Goal: Information Seeking & Learning: Compare options

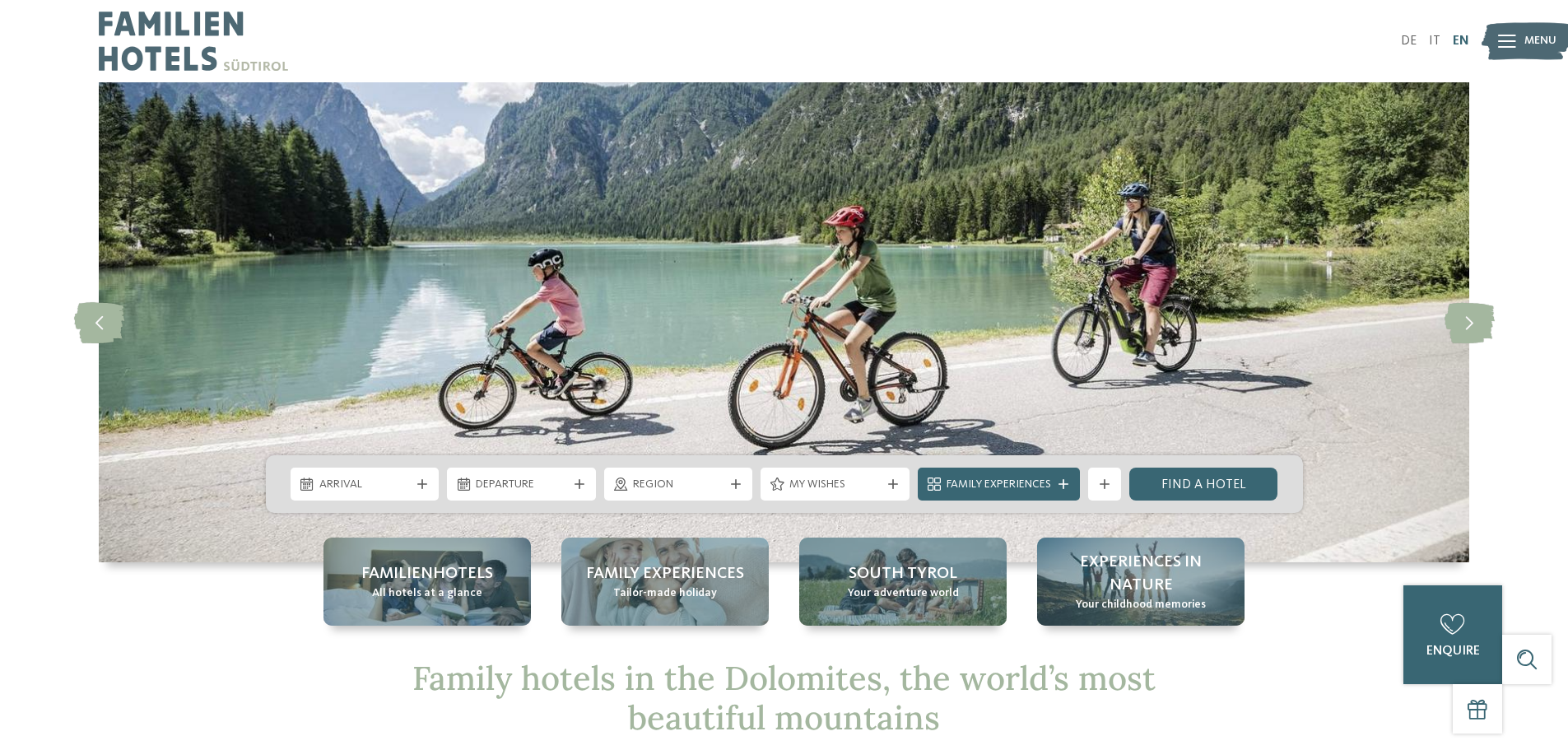
click at [1463, 35] on link "EN" at bounding box center [1461, 41] width 17 height 13
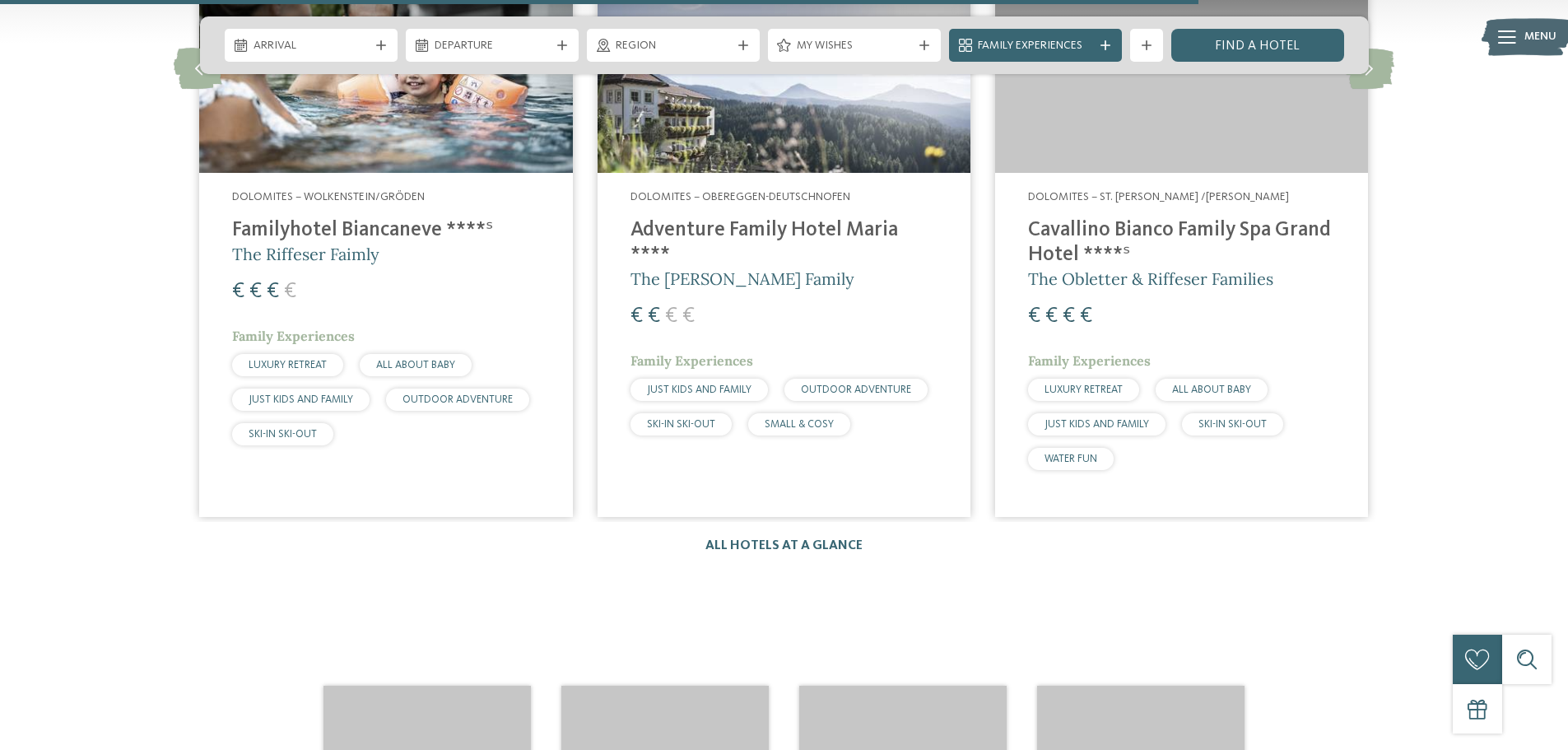
scroll to position [2551, 0]
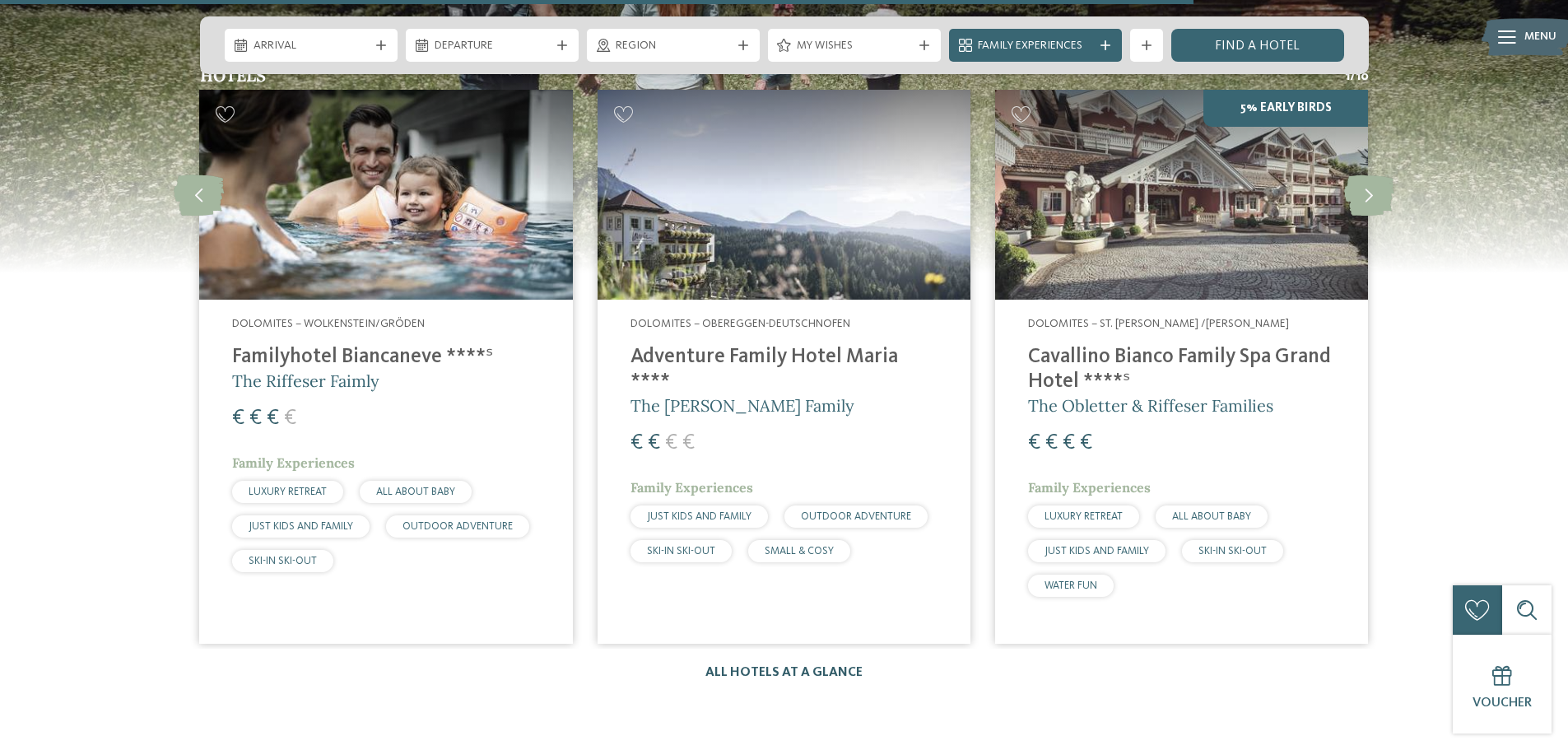
click at [783, 666] on link "All hotels at a glance" at bounding box center [784, 672] width 157 height 13
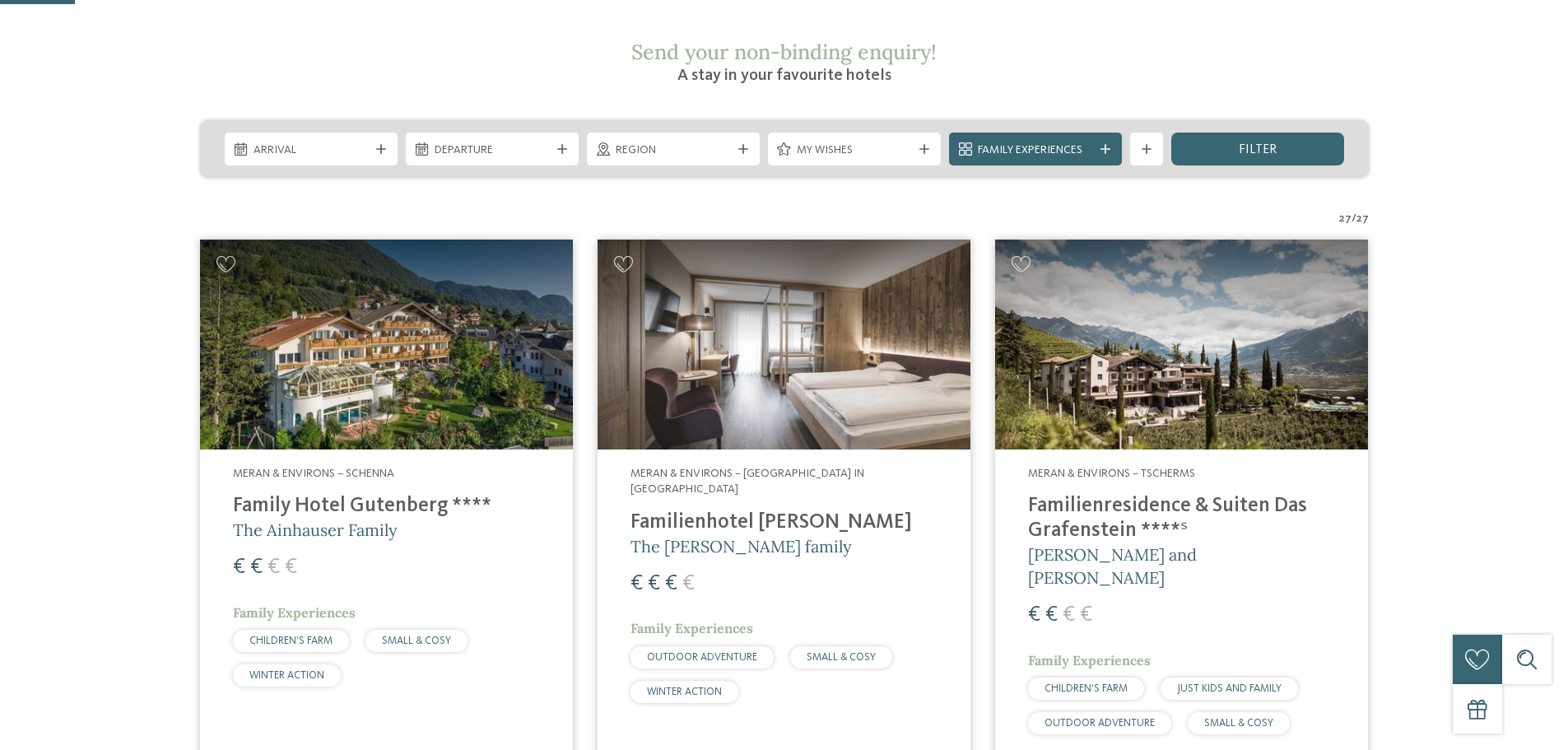
scroll to position [329, 0]
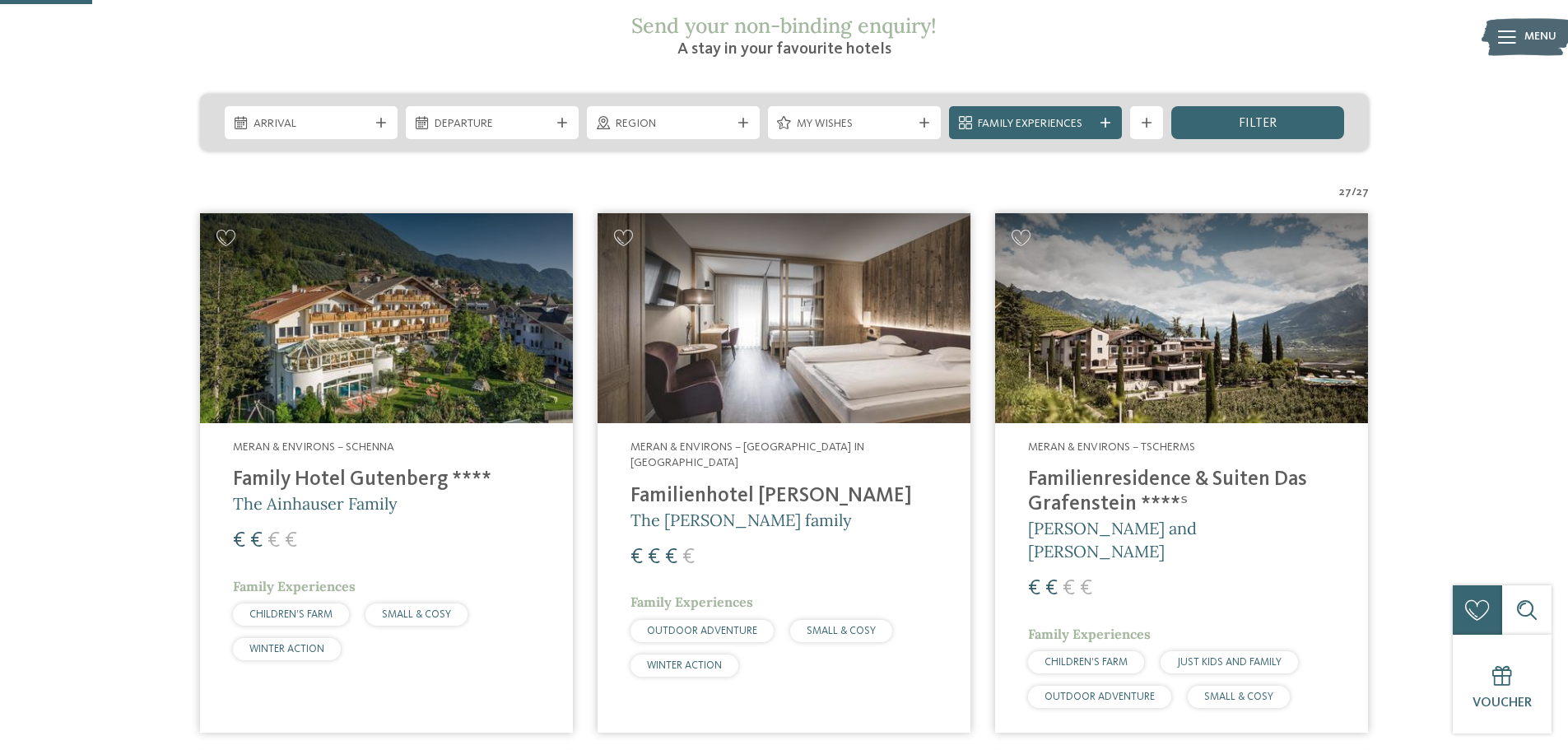
click at [799, 484] on h4 "Familienhotel Viktoria" at bounding box center [784, 496] width 307 height 24
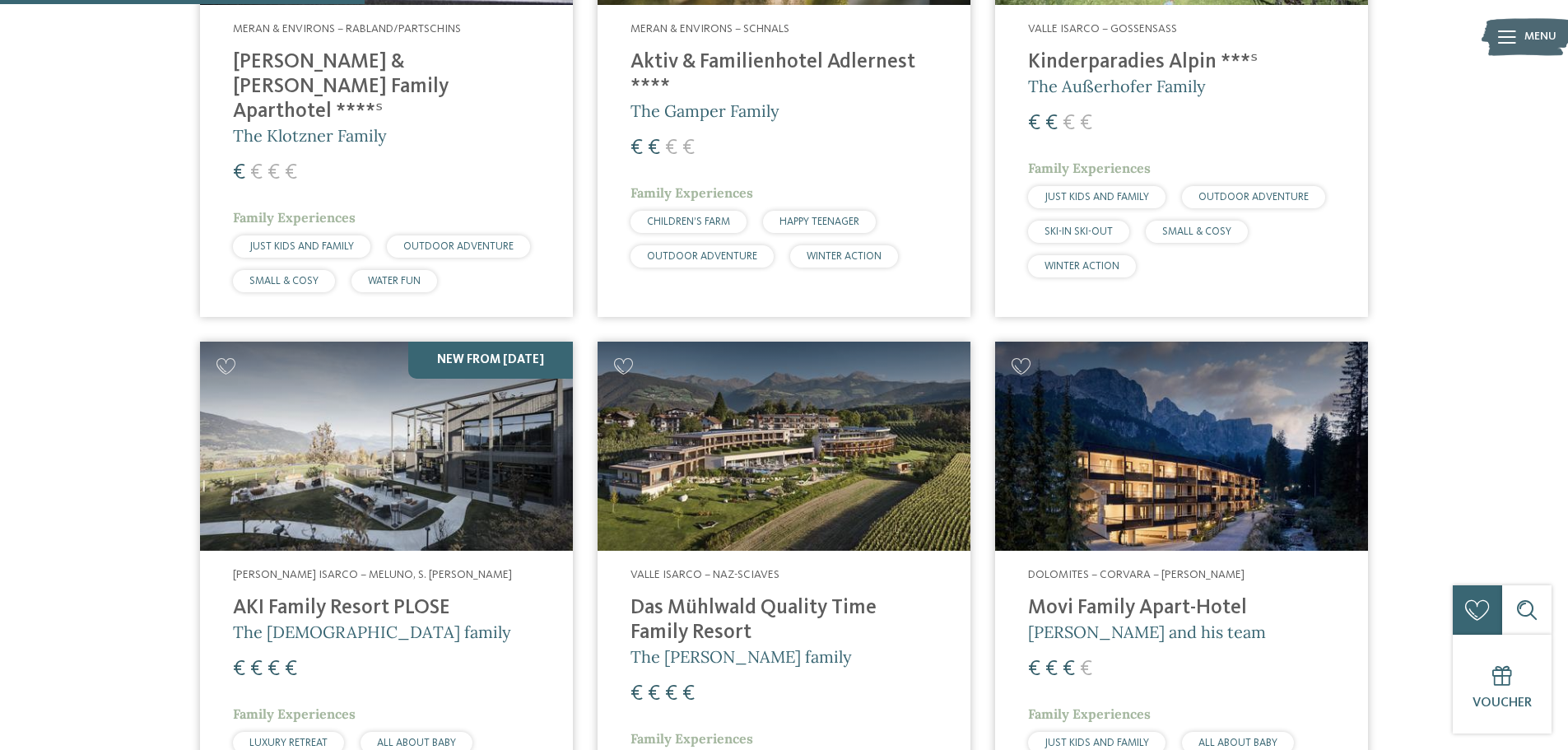
scroll to position [1317, 0]
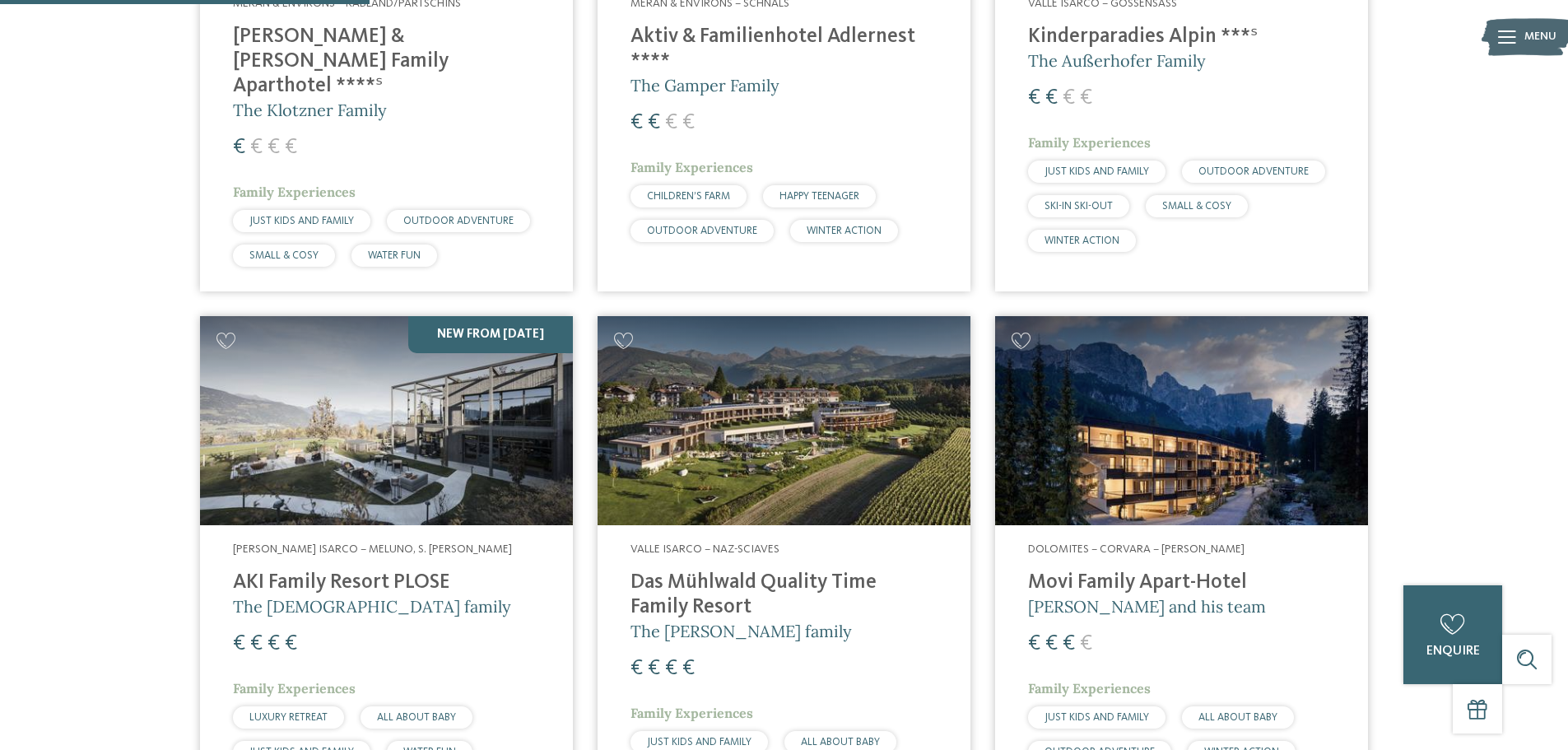
click at [353, 571] on h4 "AKI Family Resort PLOSE" at bounding box center [386, 583] width 307 height 24
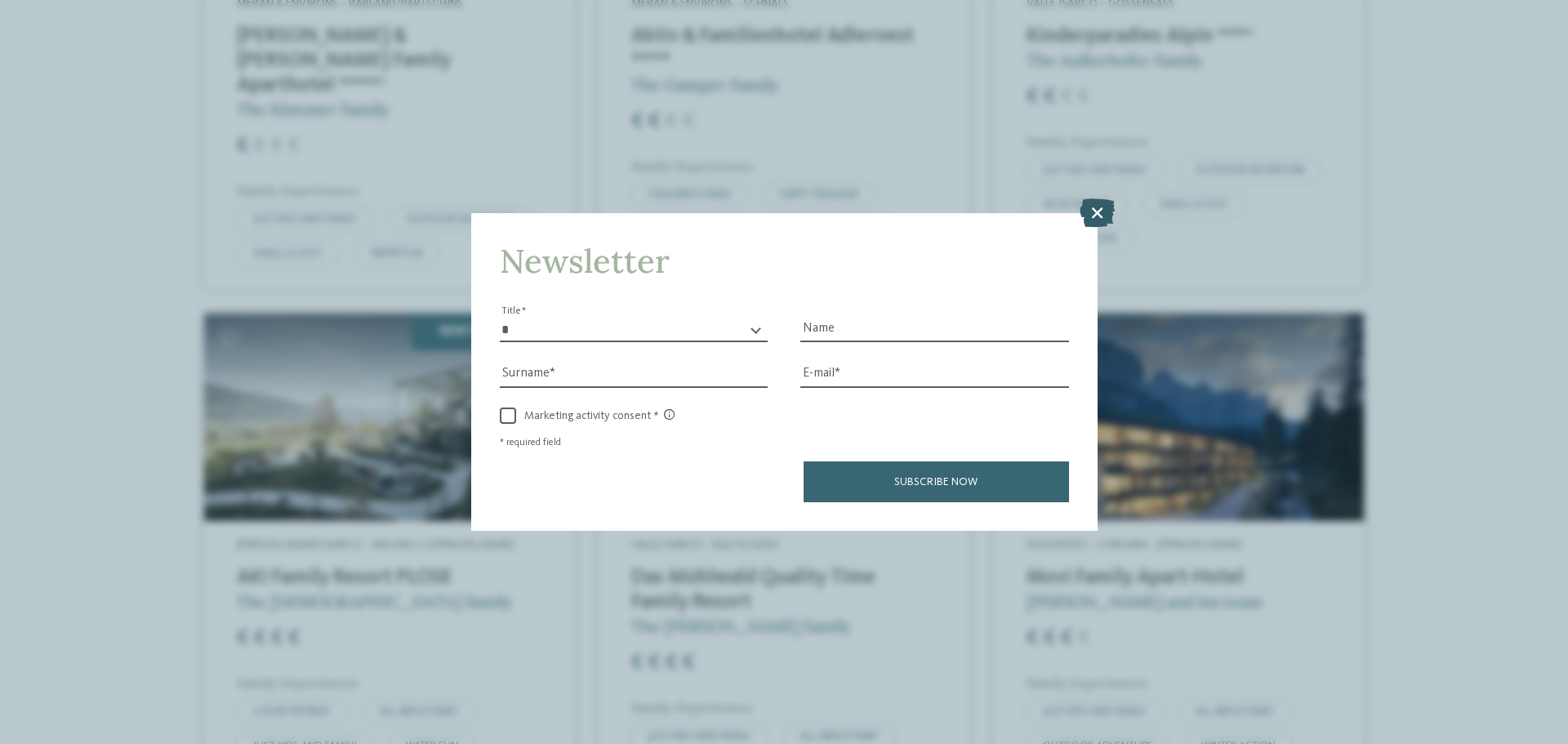
click at [1099, 208] on icon at bounding box center [1097, 212] width 35 height 29
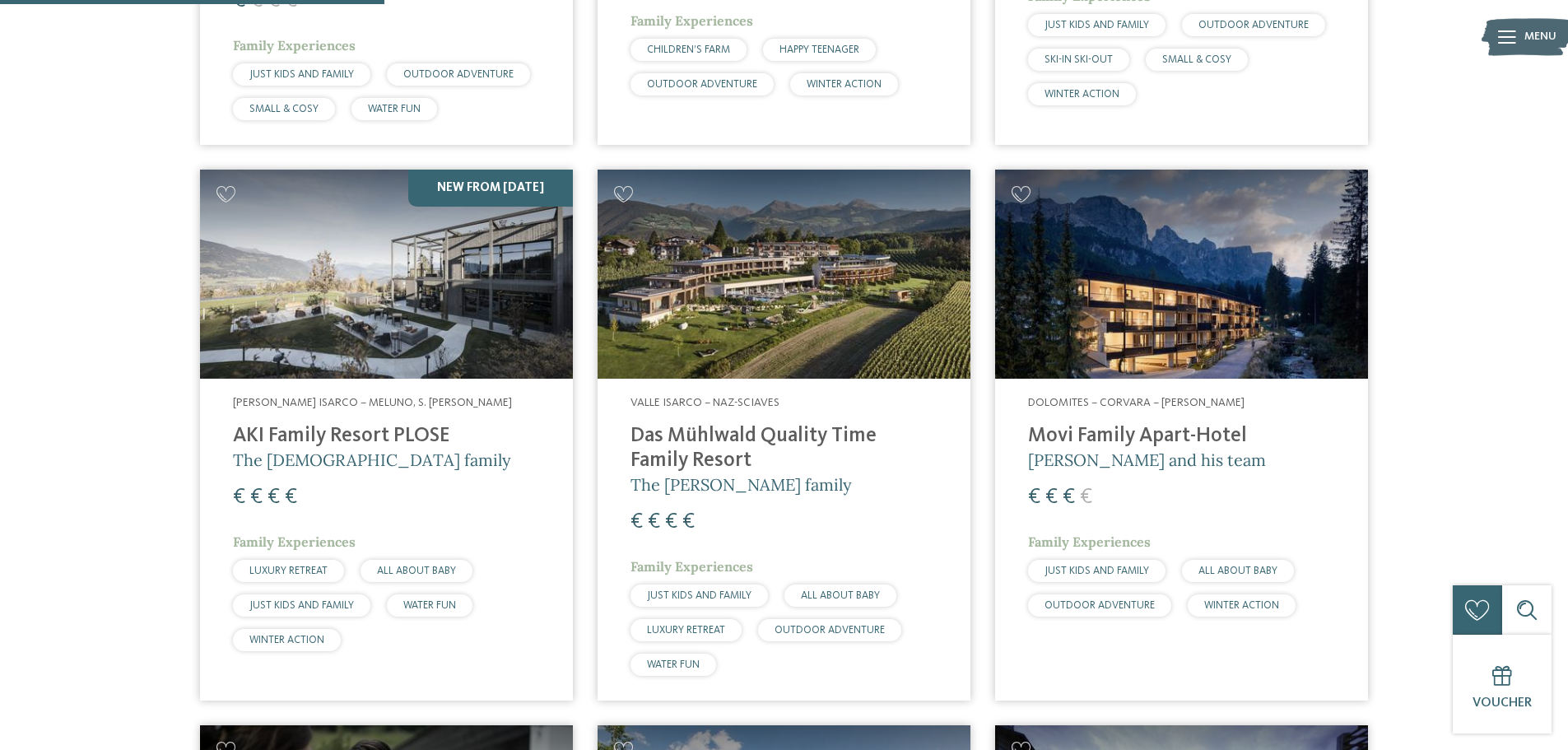
scroll to position [1481, 0]
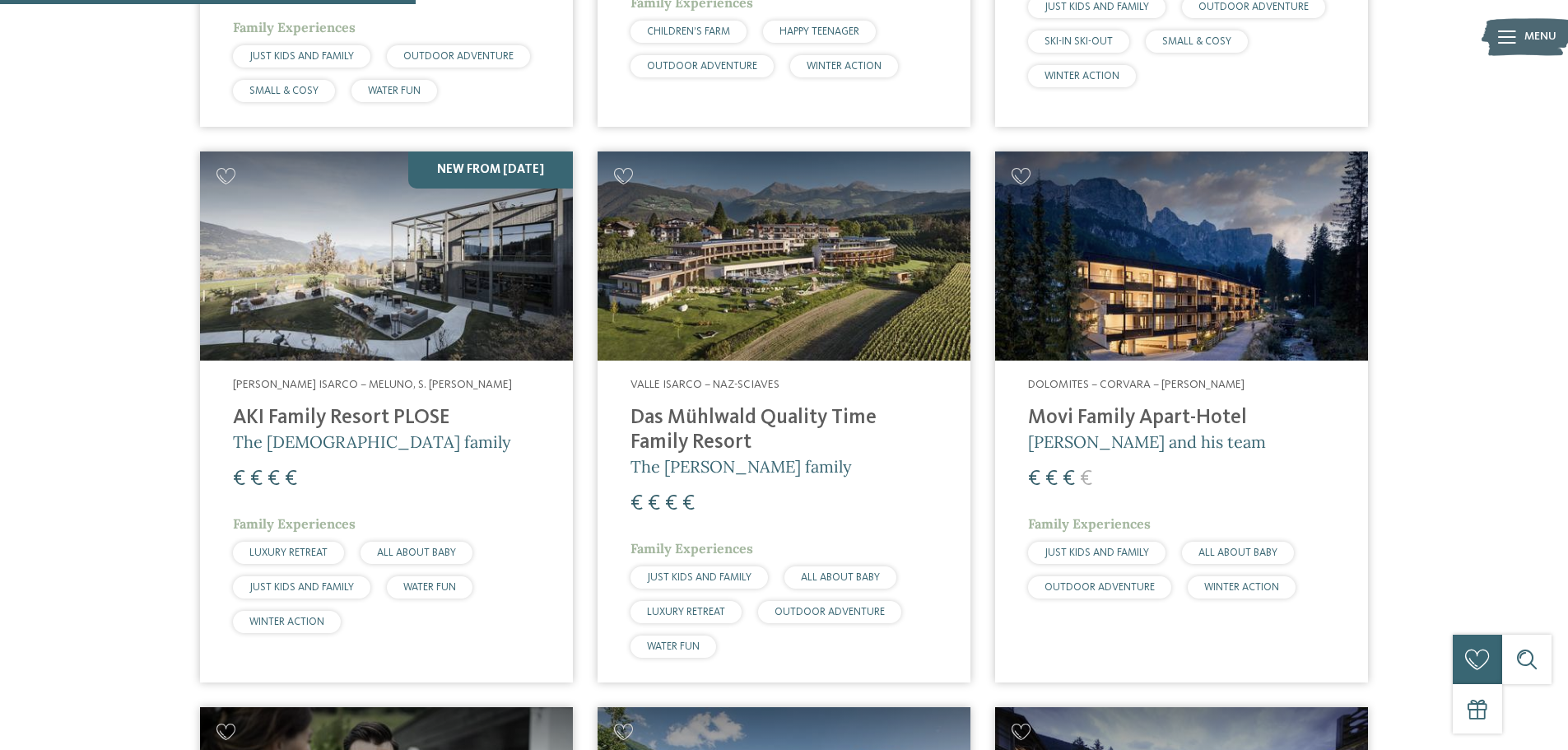
click at [795, 405] on h4 "Das Mühlwald Quality Time Family Resort" at bounding box center [784, 430] width 307 height 50
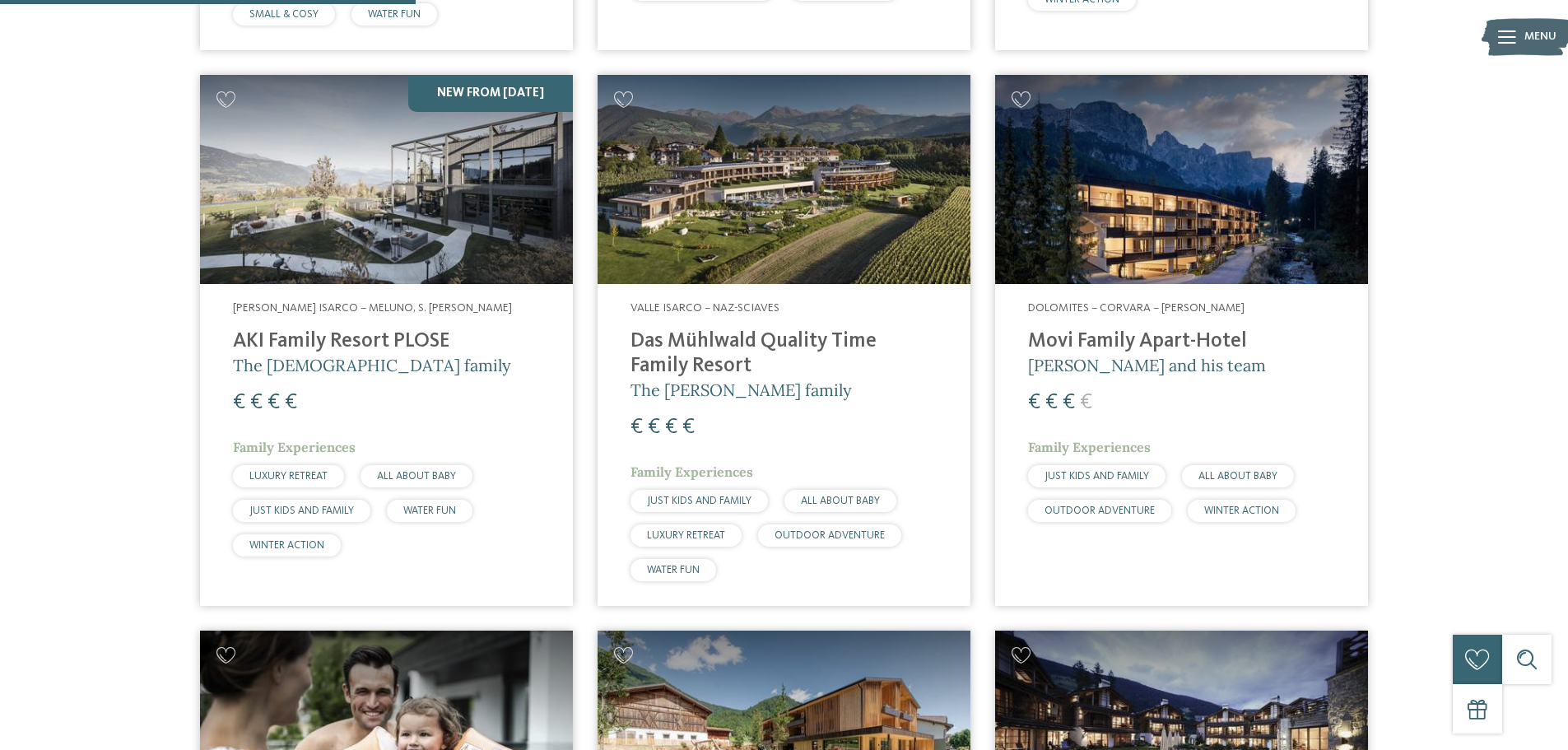
scroll to position [1892, 0]
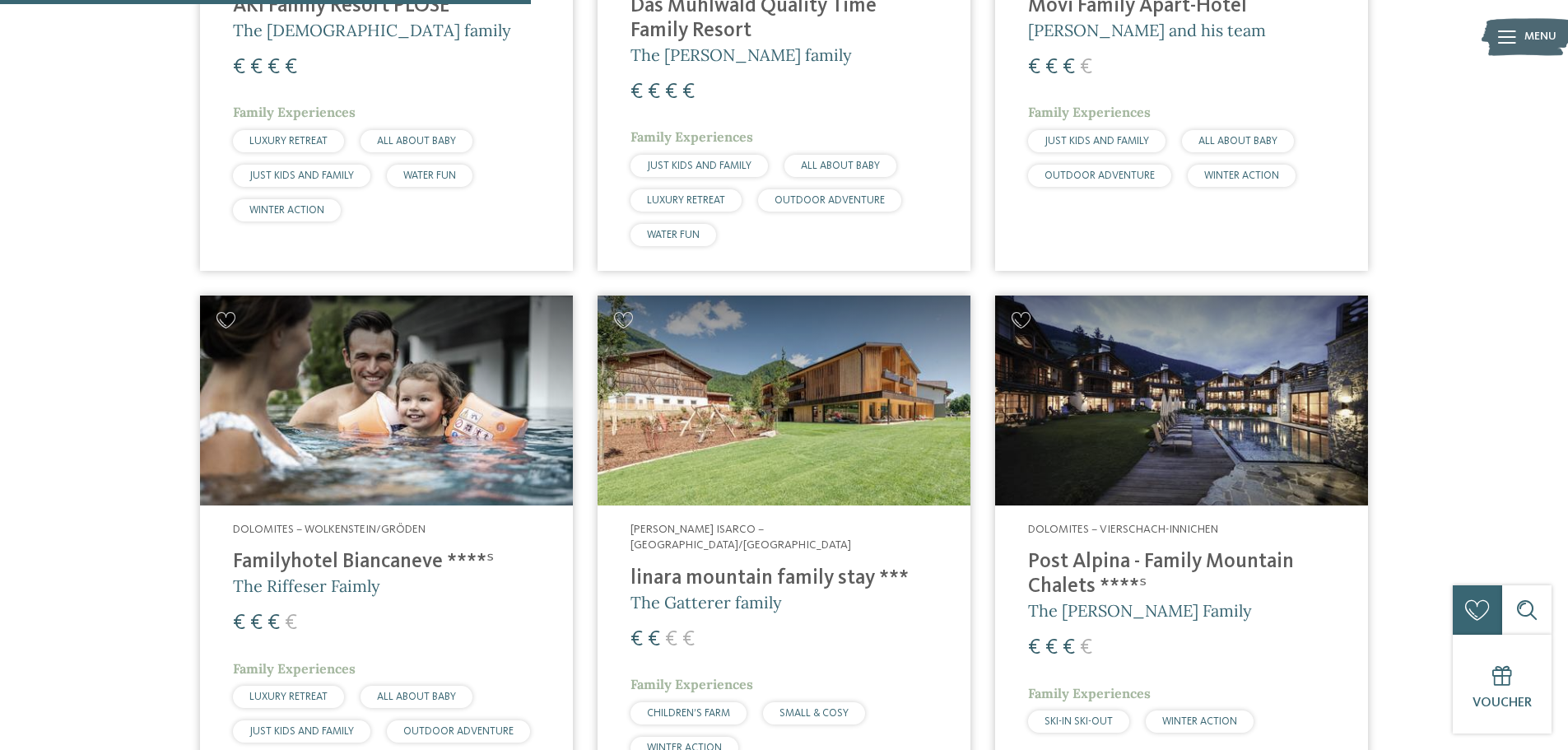
click at [1069, 550] on h4 "Post Alpina - Family Mountain Chalets ****ˢ" at bounding box center [1181, 574] width 307 height 50
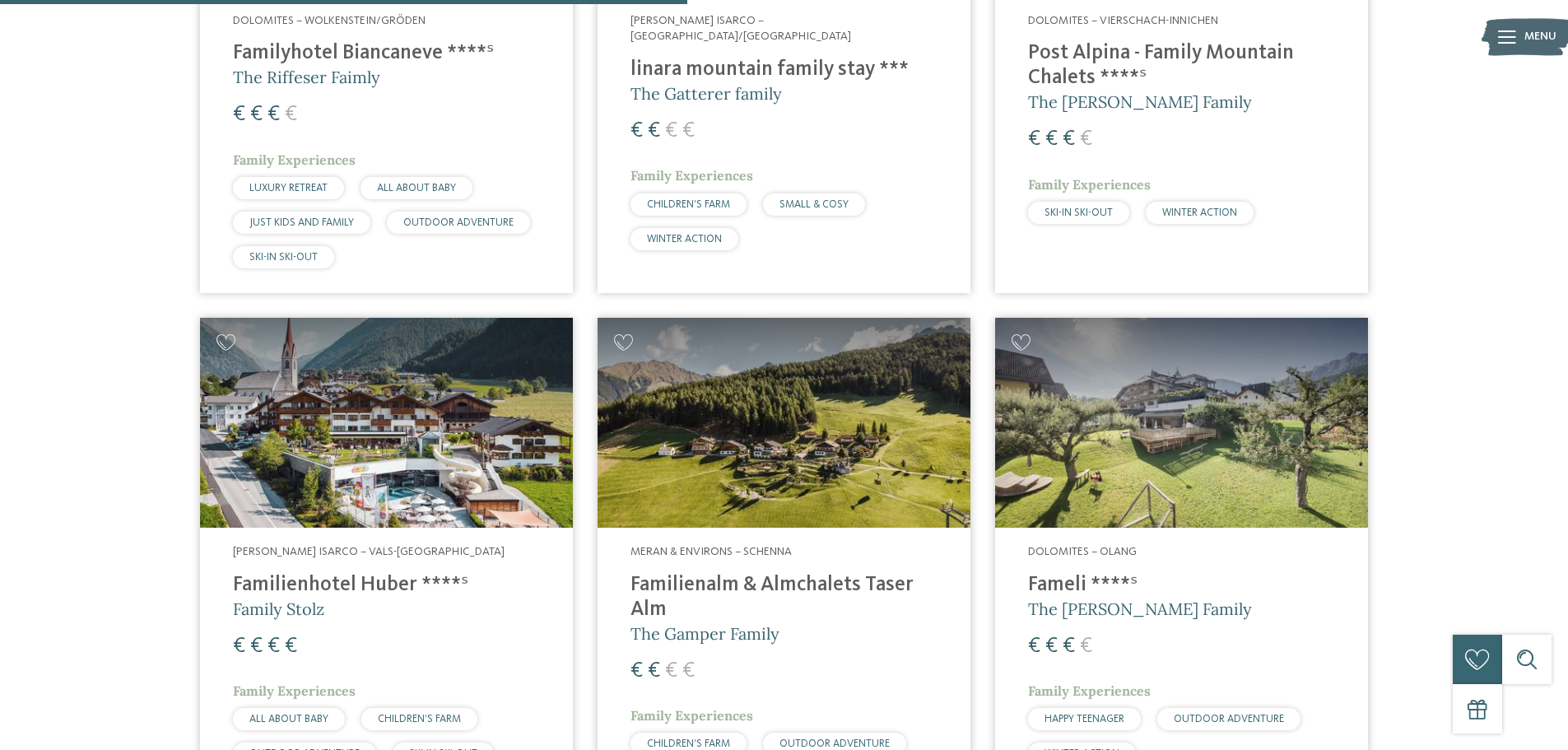
scroll to position [2469, 0]
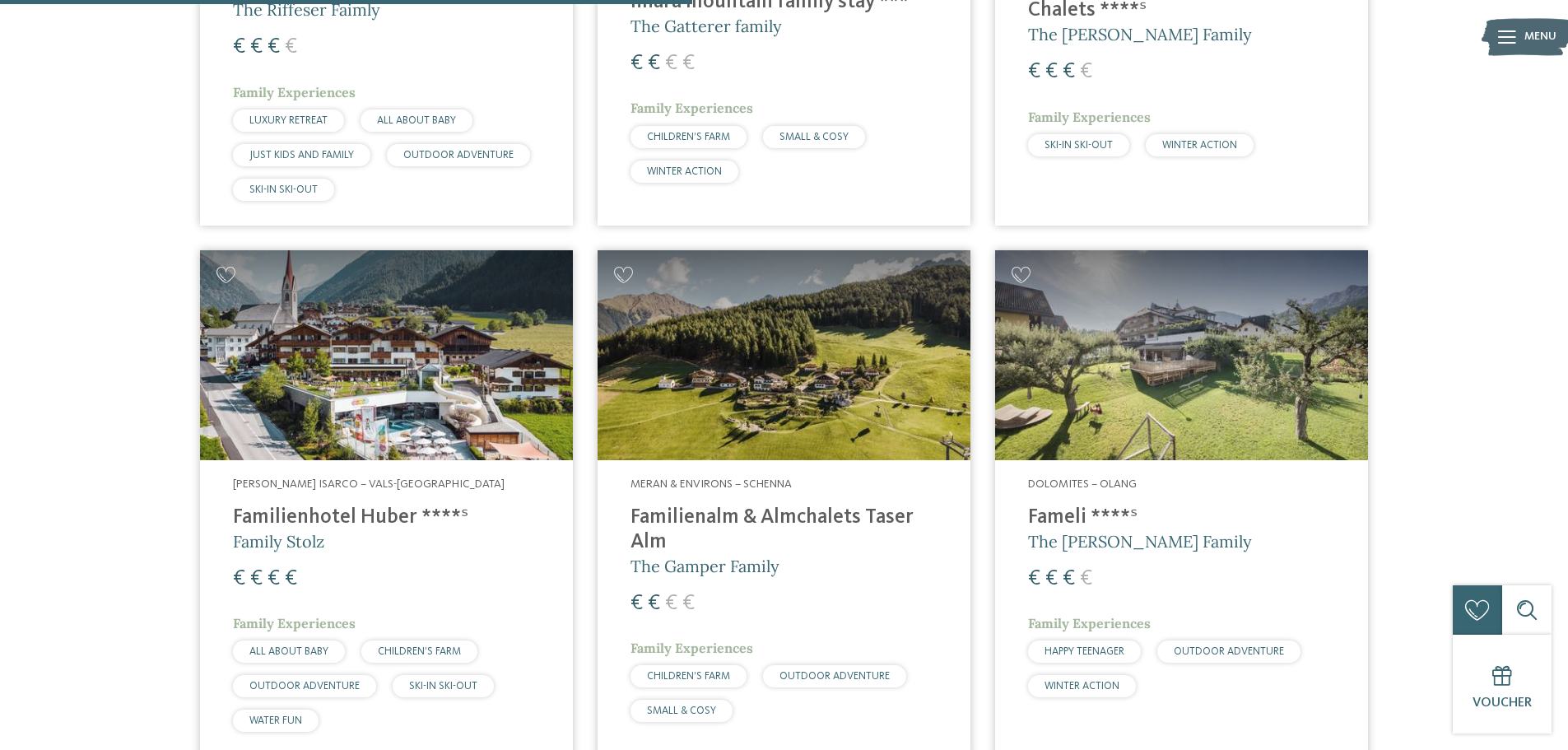
drag, startPoint x: 339, startPoint y: 439, endPoint x: 350, endPoint y: 439, distance: 11.0
click at [339, 505] on h4 "Familienhotel Huber ****ˢ" at bounding box center [386, 517] width 307 height 24
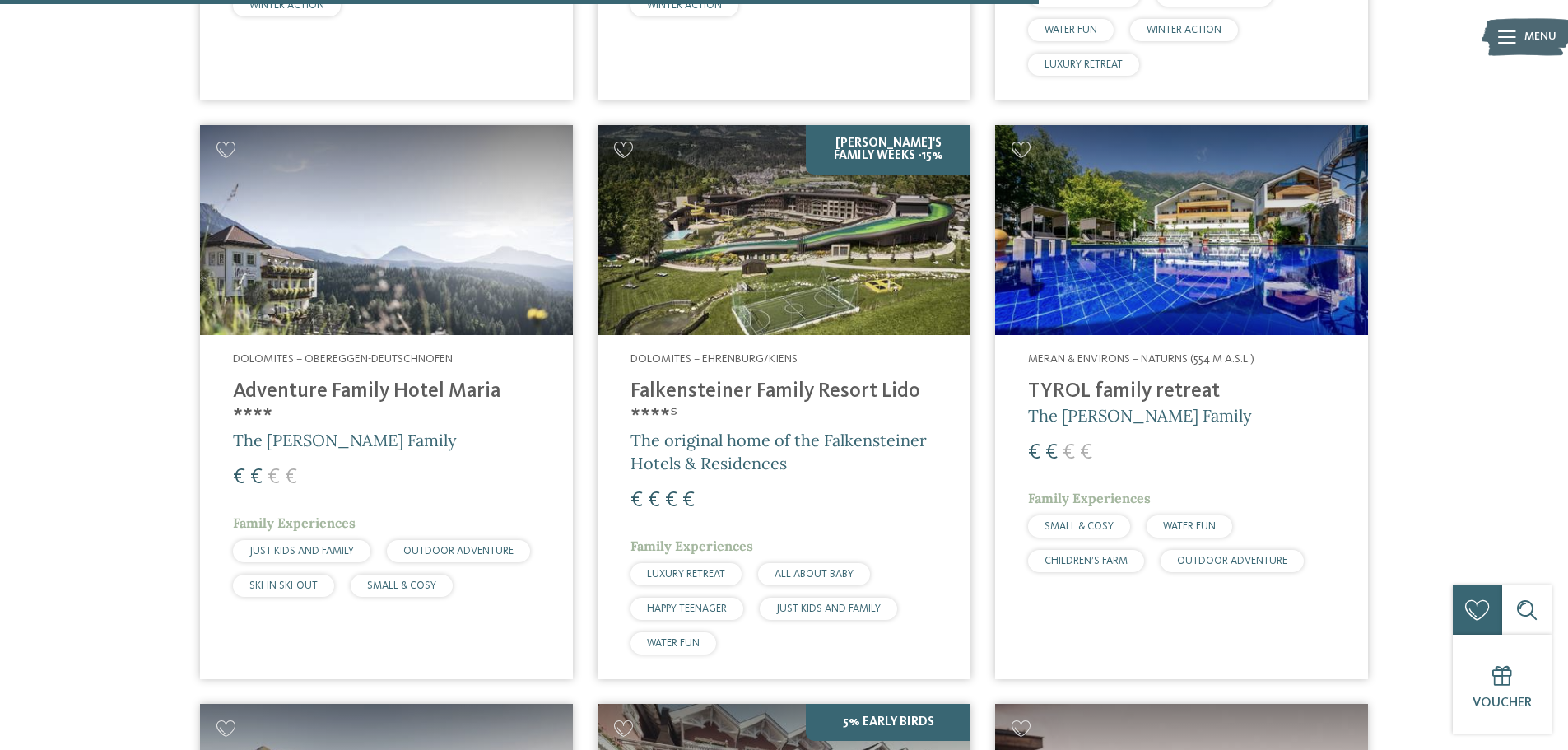
scroll to position [3703, 0]
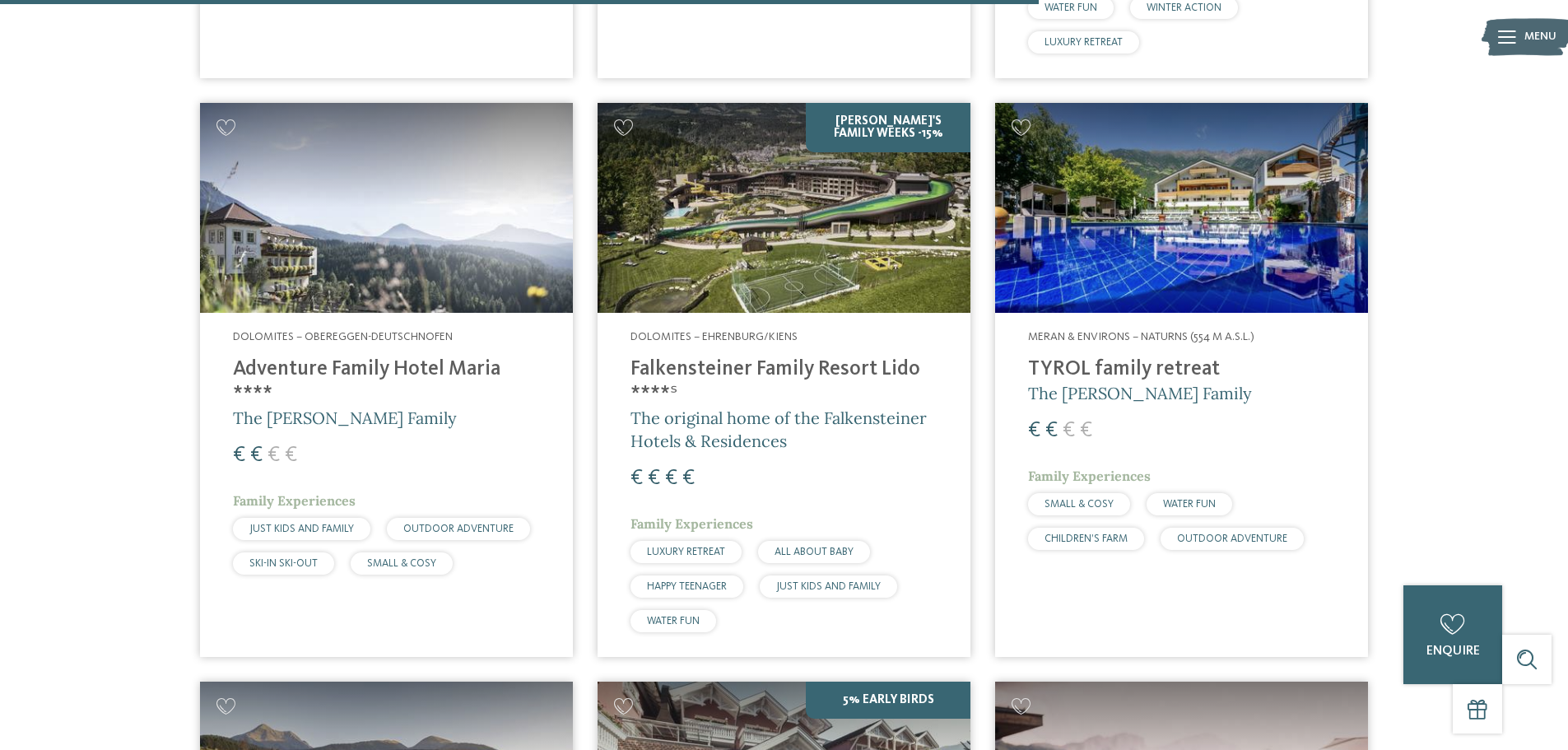
click at [1117, 357] on h4 "TYROL family retreat" at bounding box center [1181, 369] width 307 height 24
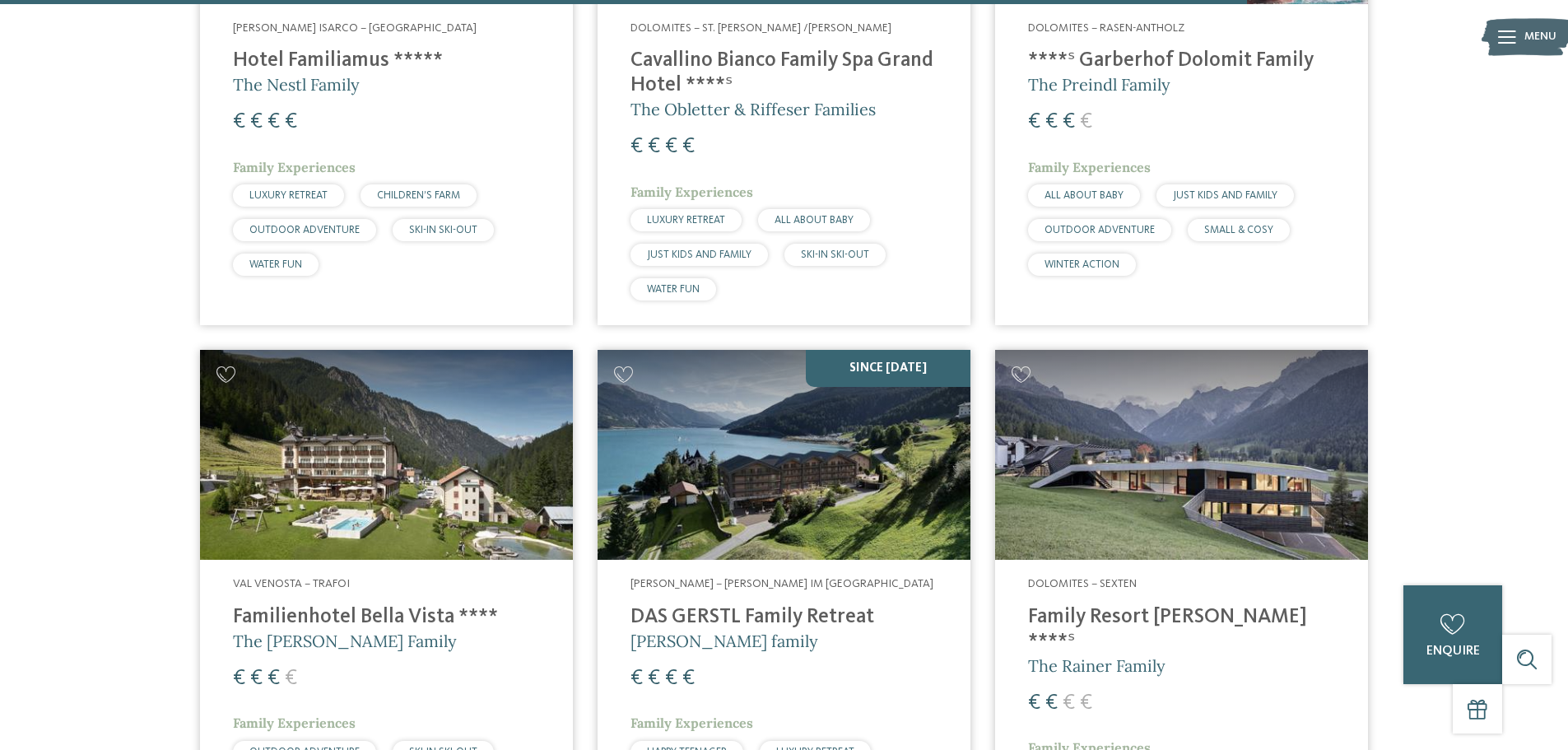
scroll to position [4608, 0]
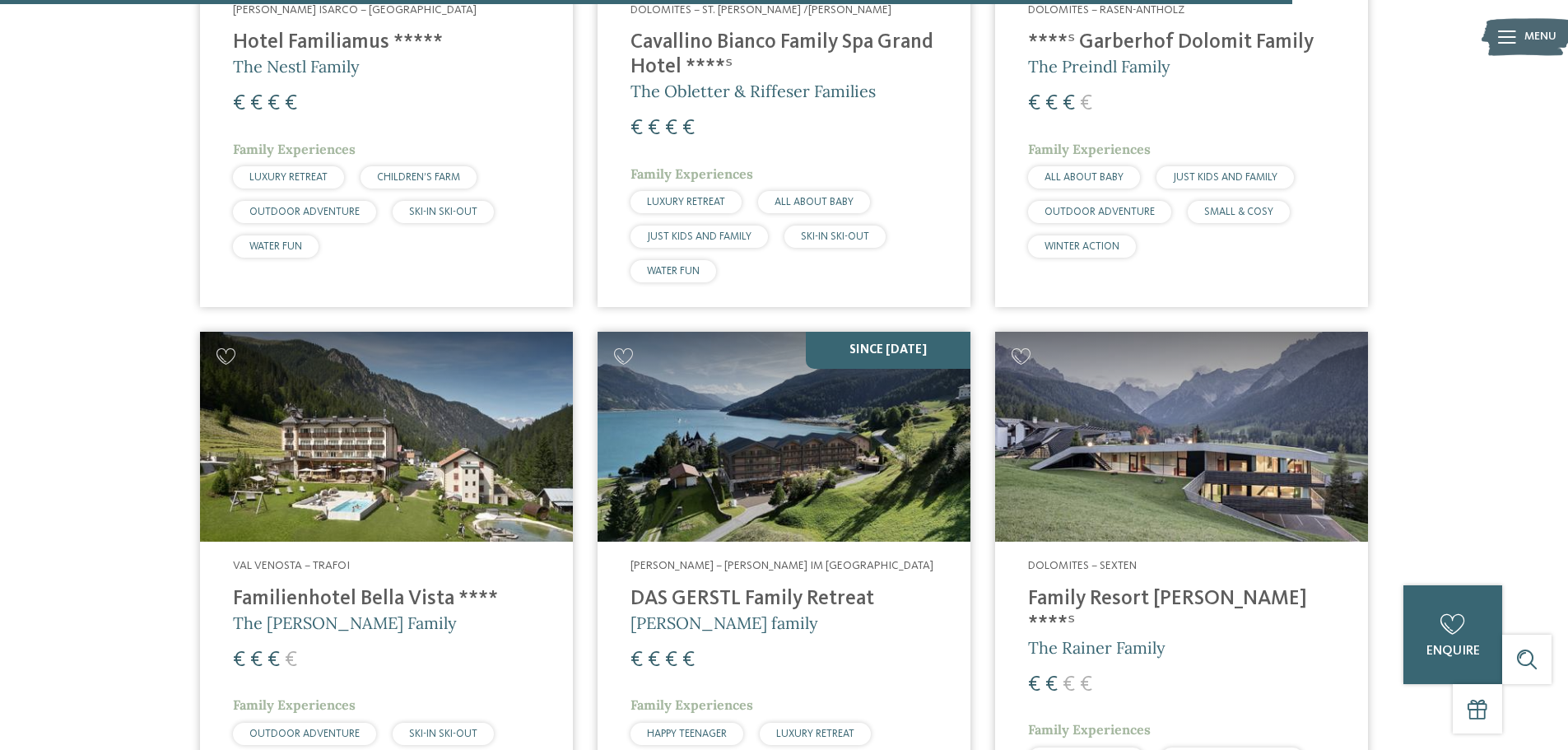
click at [1056, 587] on h4 "Family Resort Rainer ****ˢ" at bounding box center [1181, 611] width 307 height 50
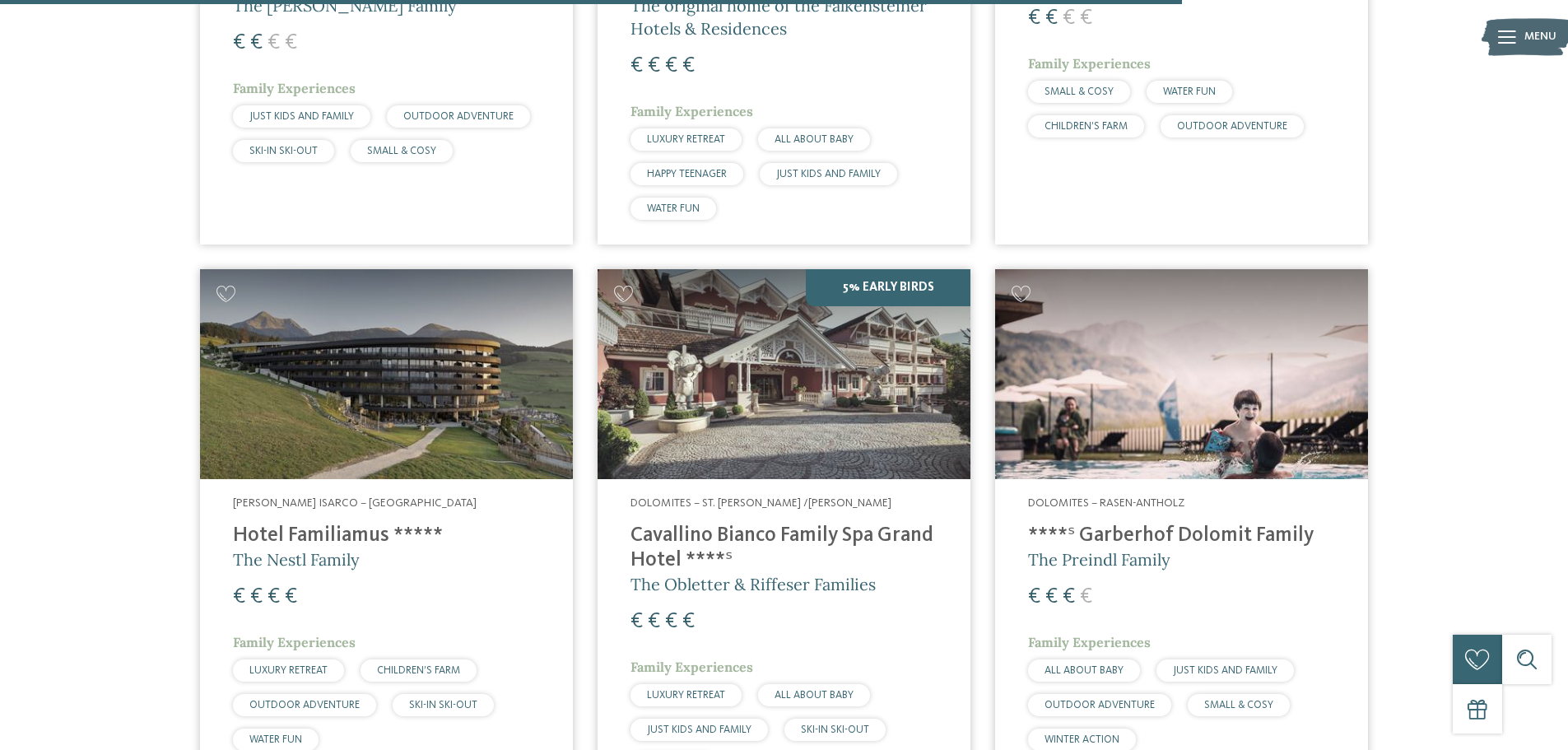
scroll to position [4279, 0]
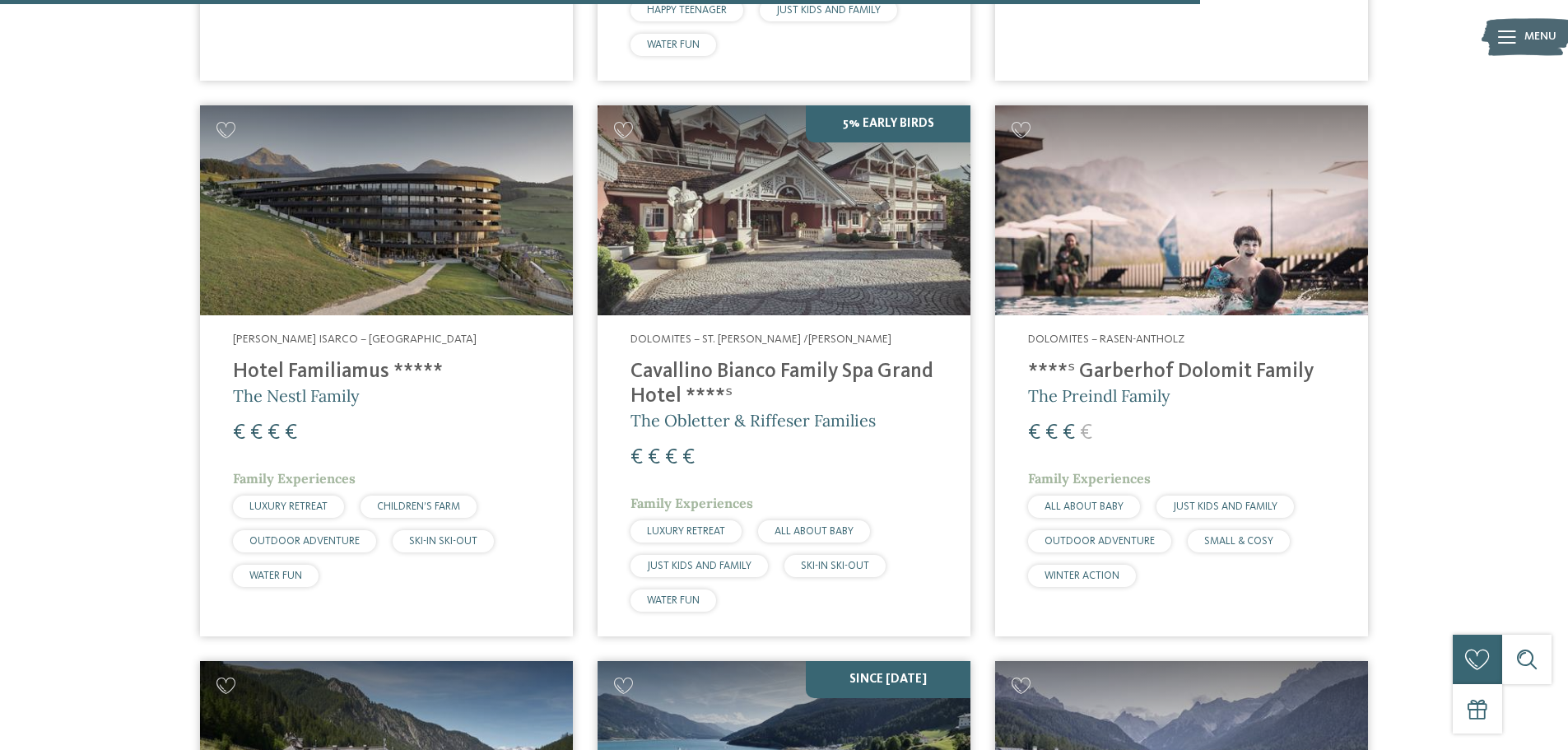
click at [326, 360] on h4 "Hotel Familiamus *****" at bounding box center [386, 372] width 307 height 24
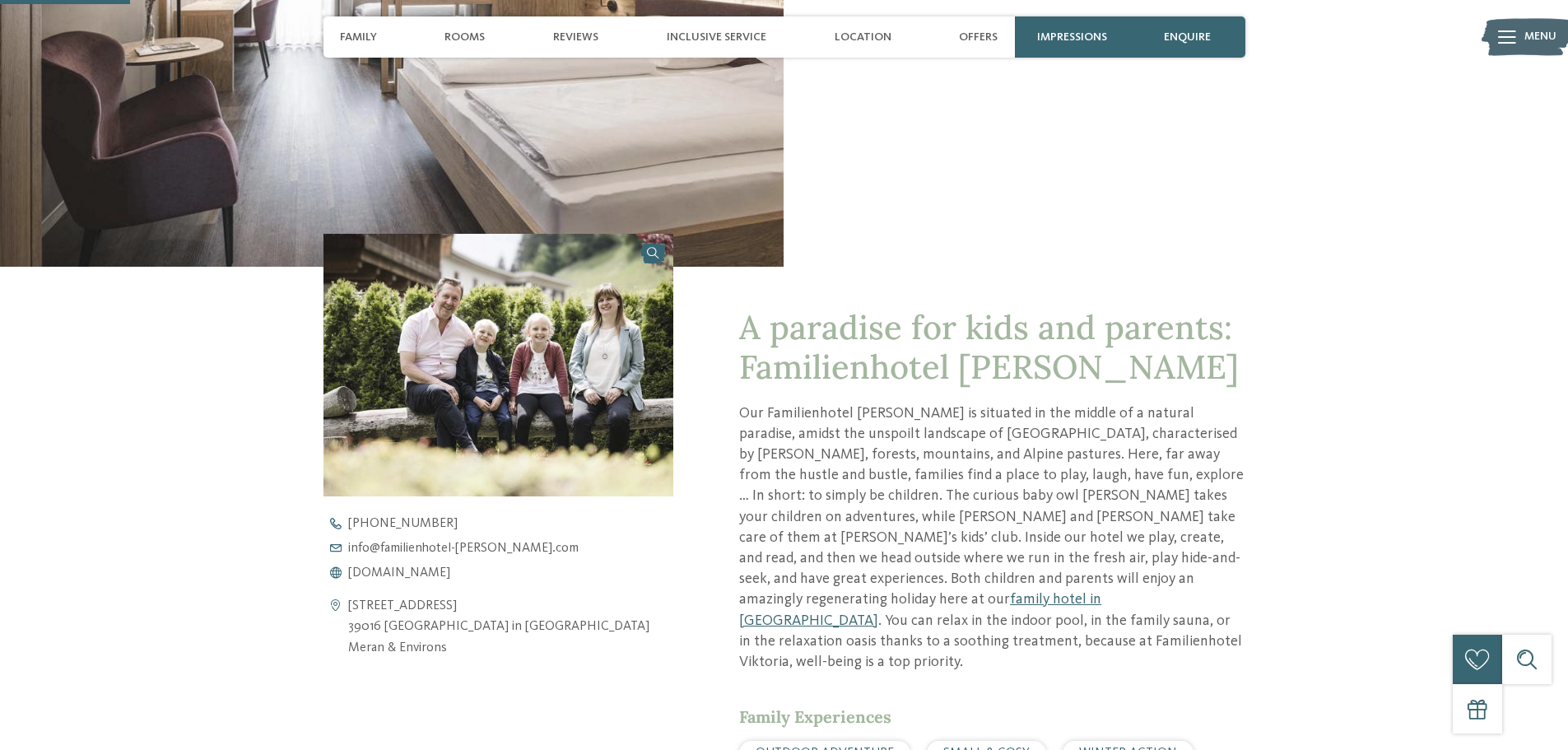
scroll to position [412, 0]
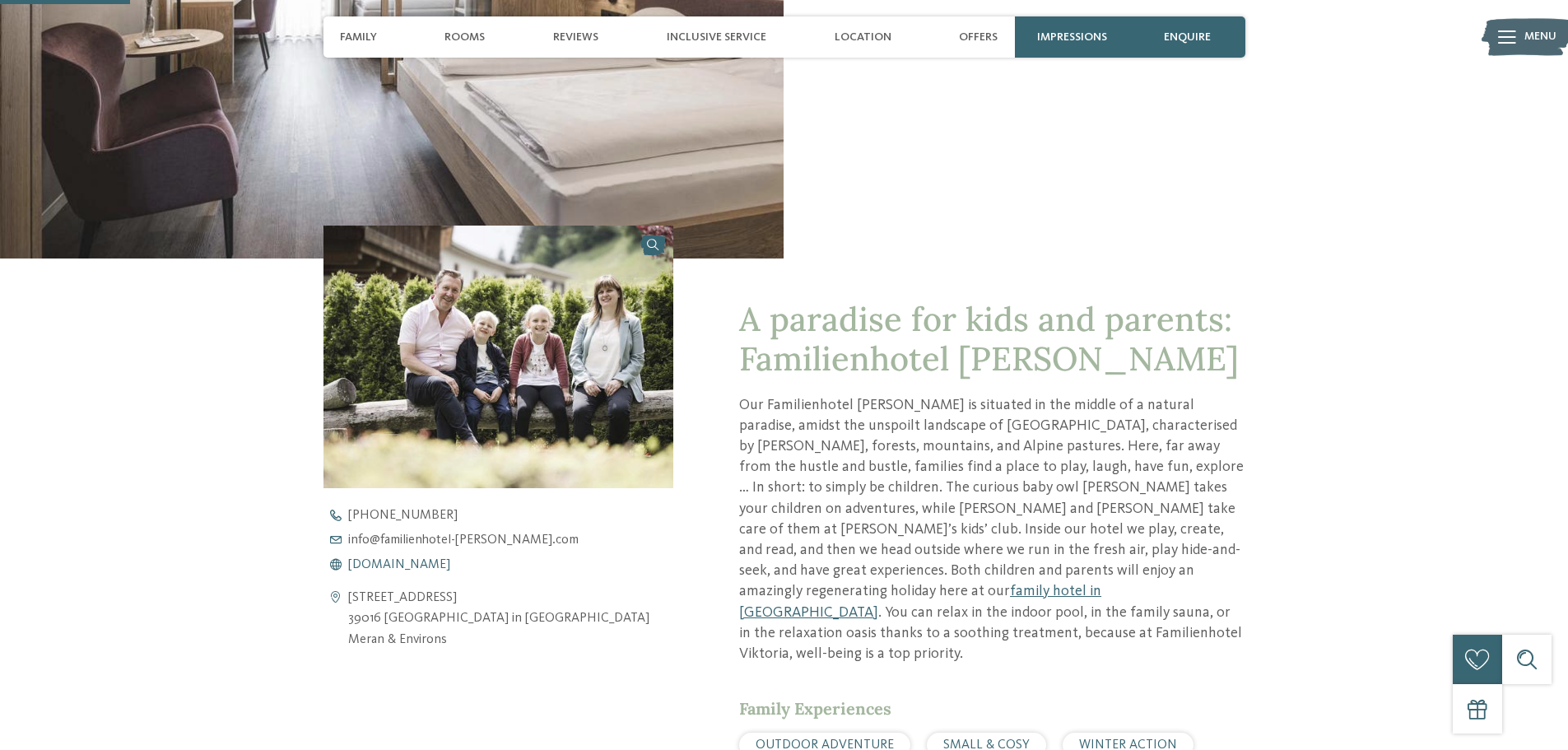
click at [450, 567] on span "www.familienhotel-viktoria.com" at bounding box center [399, 564] width 102 height 13
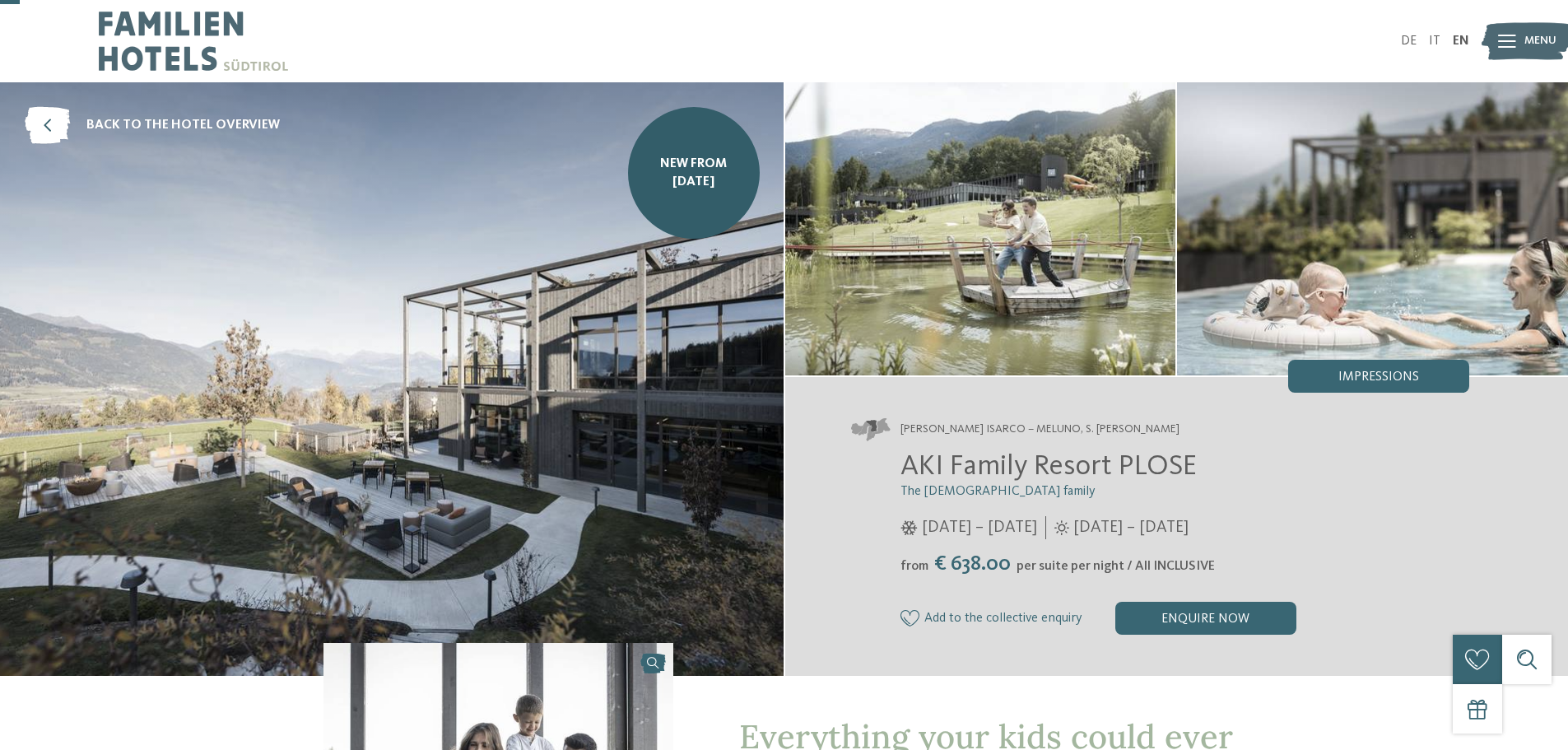
scroll to position [494, 0]
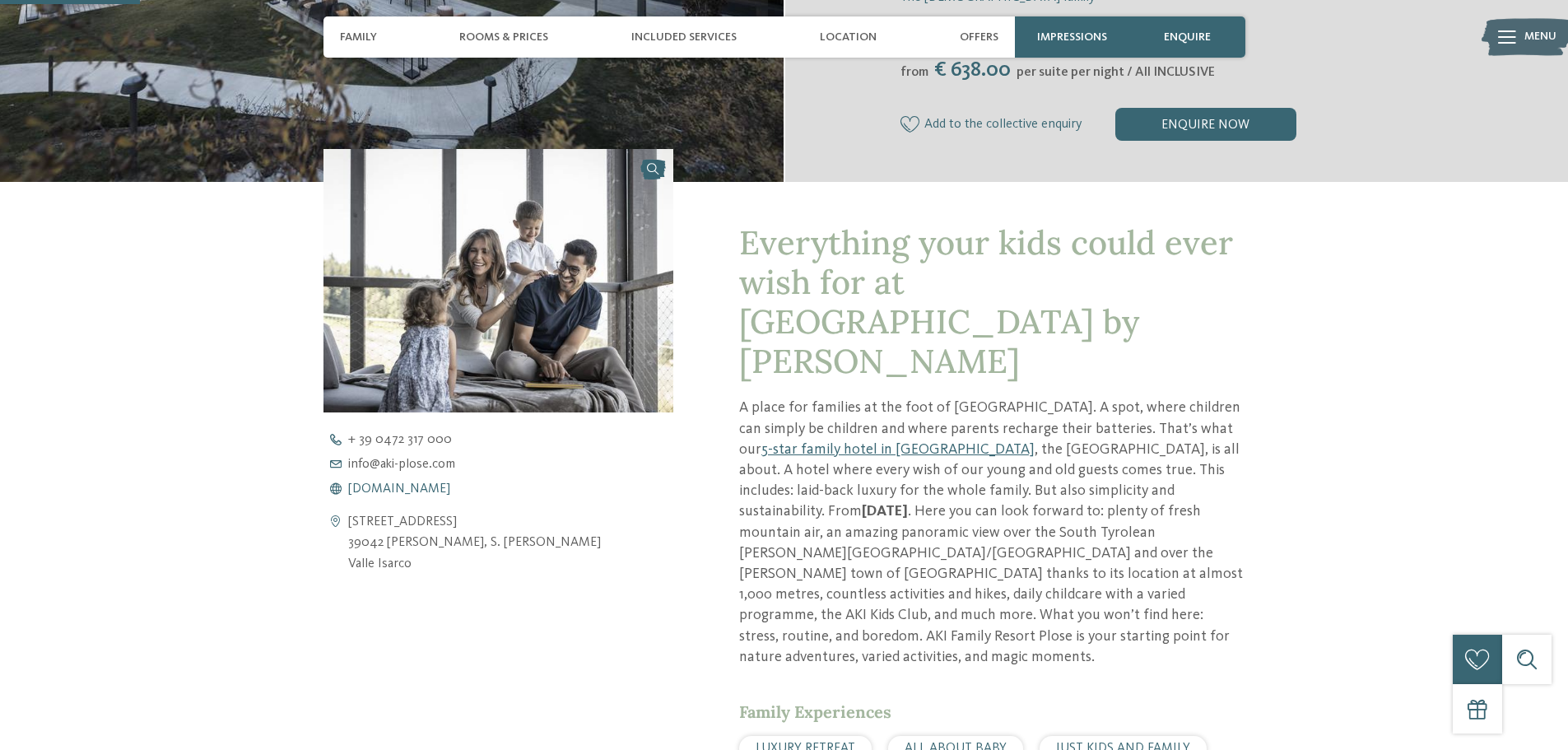
click at [398, 487] on span "www.aki-plose.com" at bounding box center [399, 488] width 102 height 13
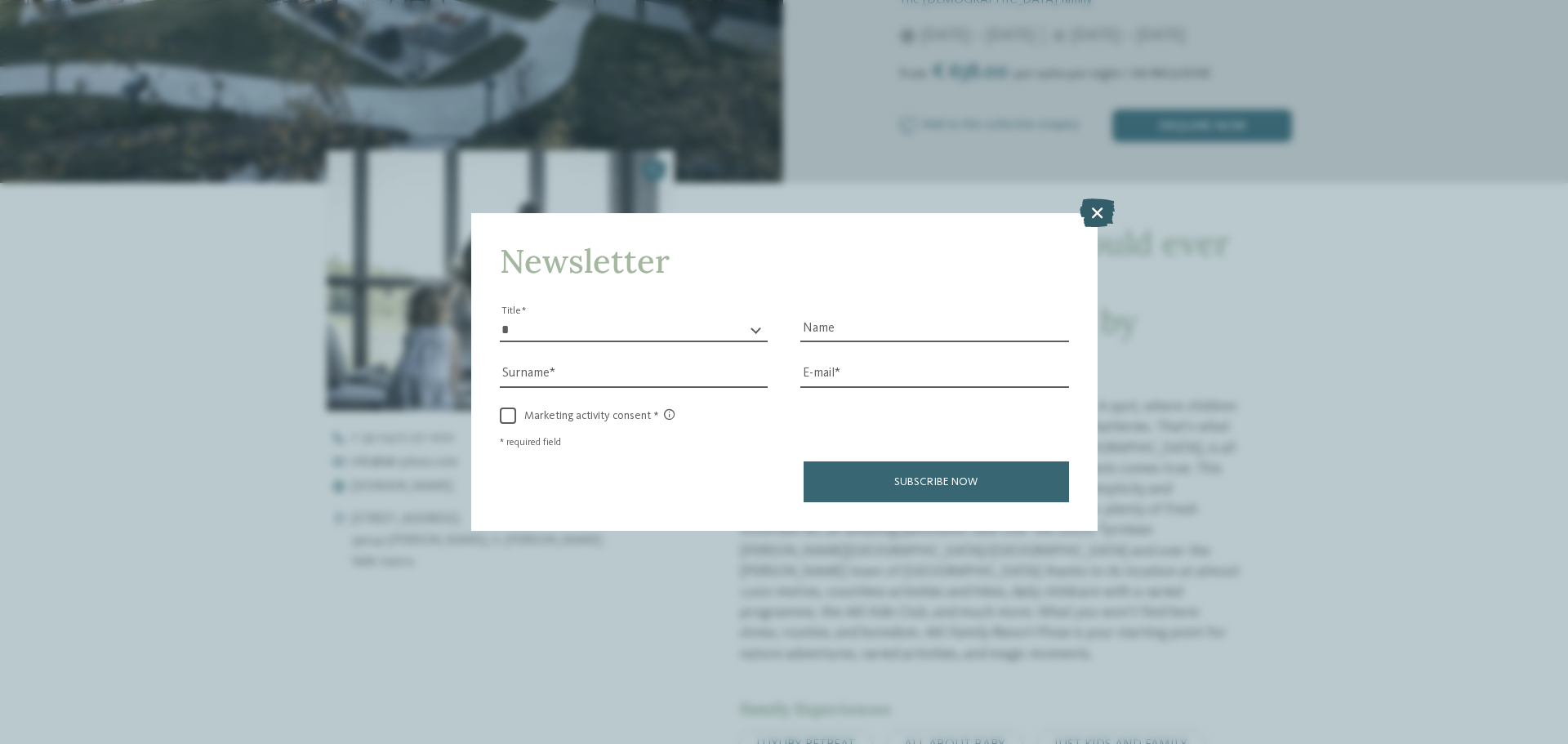
click at [1099, 209] on icon at bounding box center [1097, 212] width 35 height 29
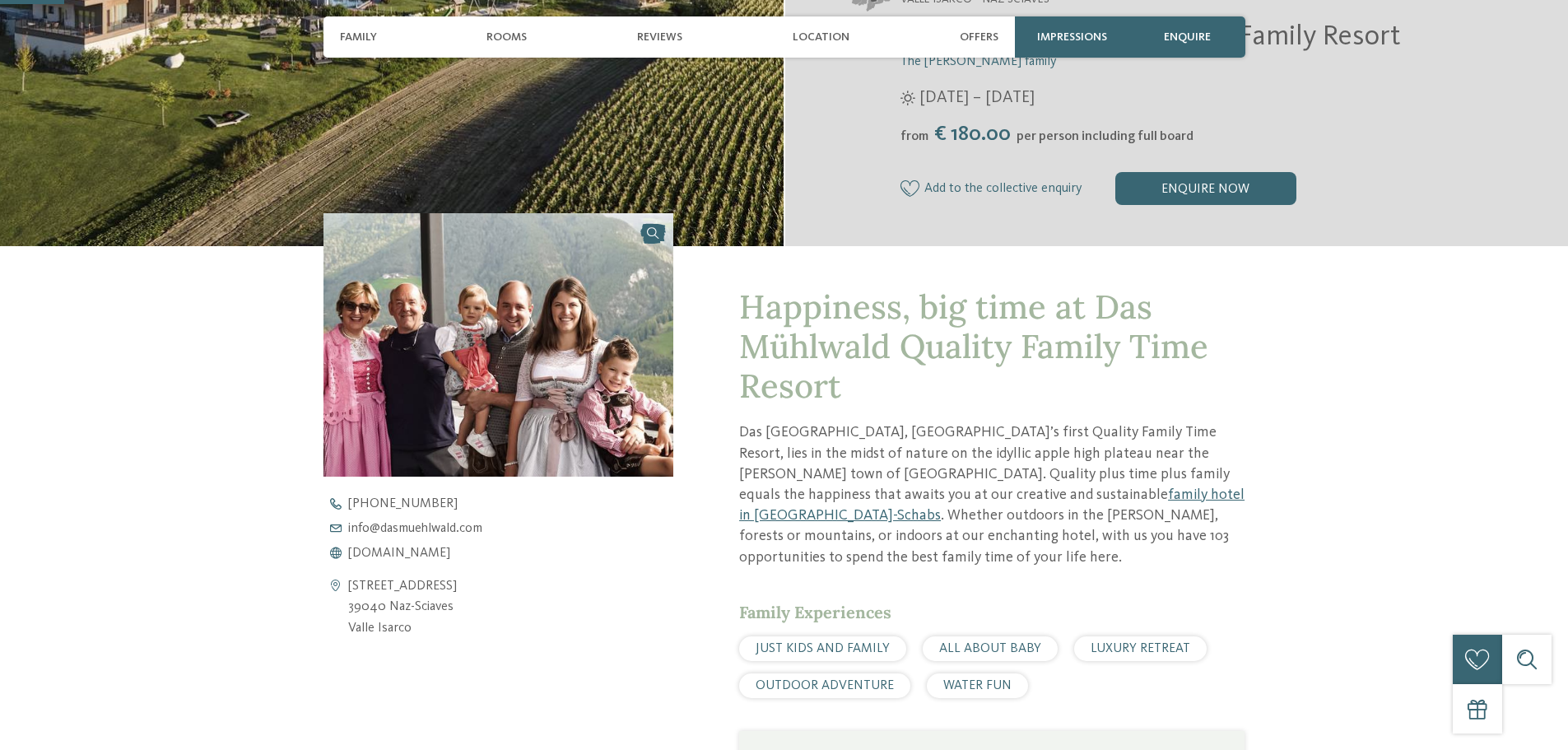
scroll to position [494, 0]
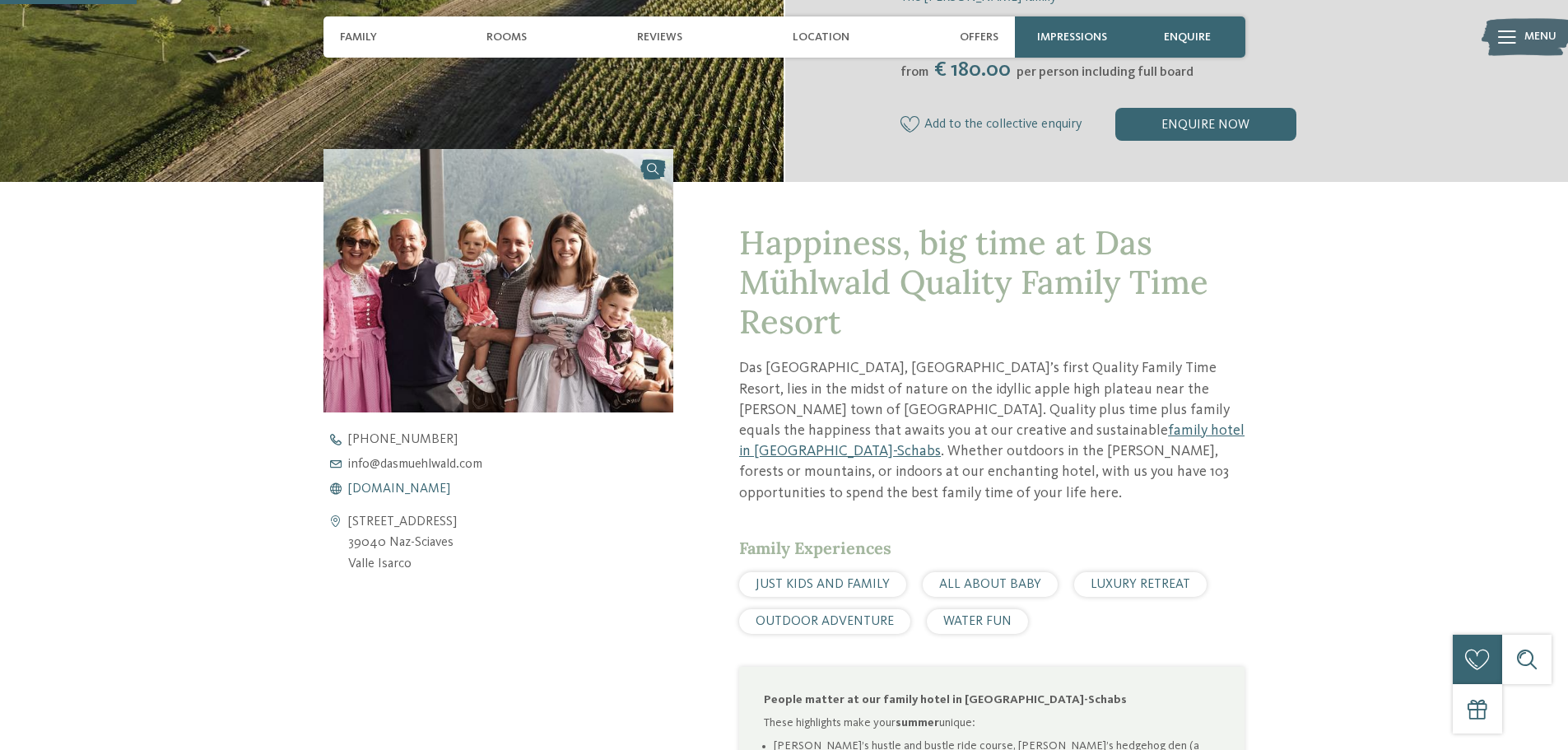
click at [407, 488] on span "[DOMAIN_NAME]" at bounding box center [399, 488] width 102 height 13
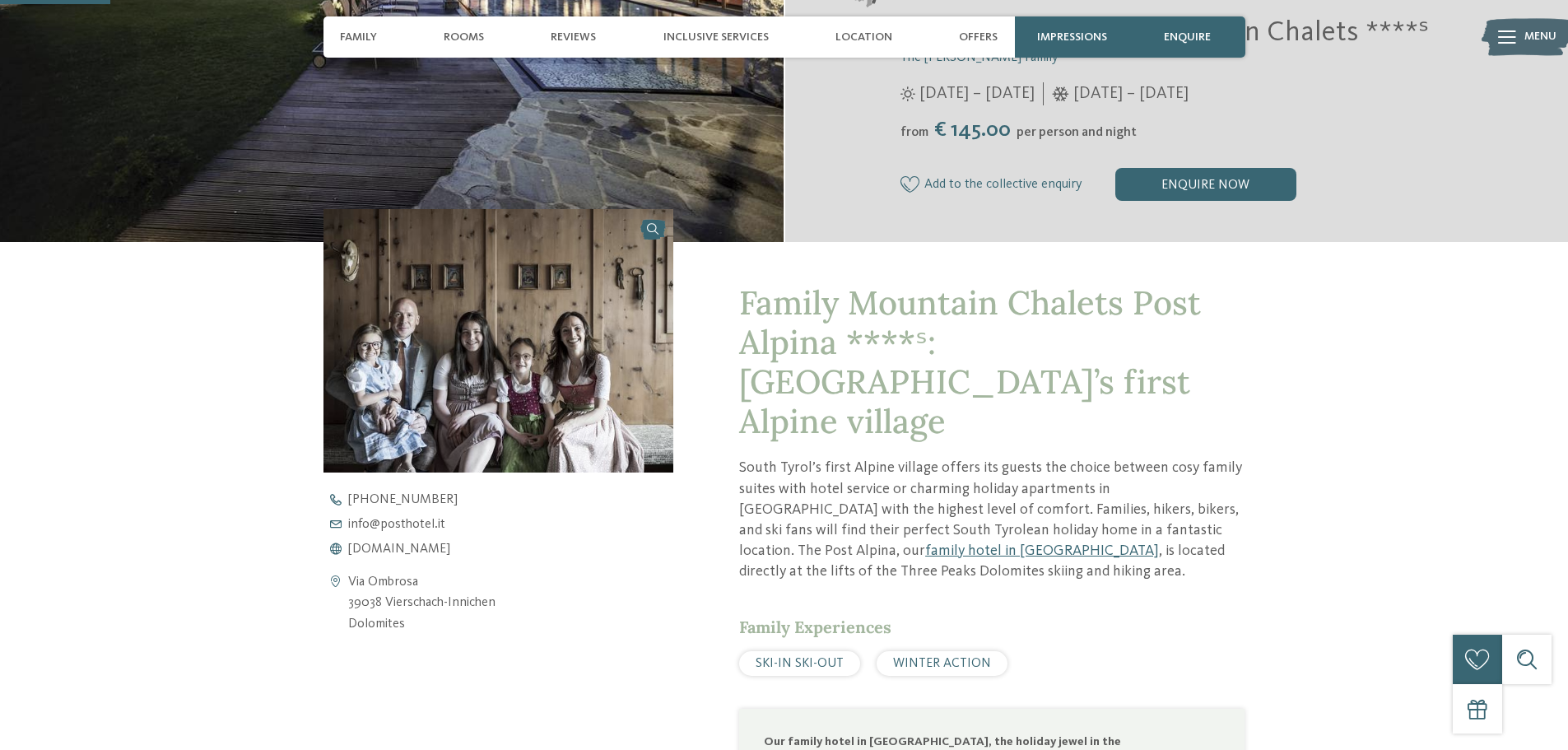
scroll to position [658, 0]
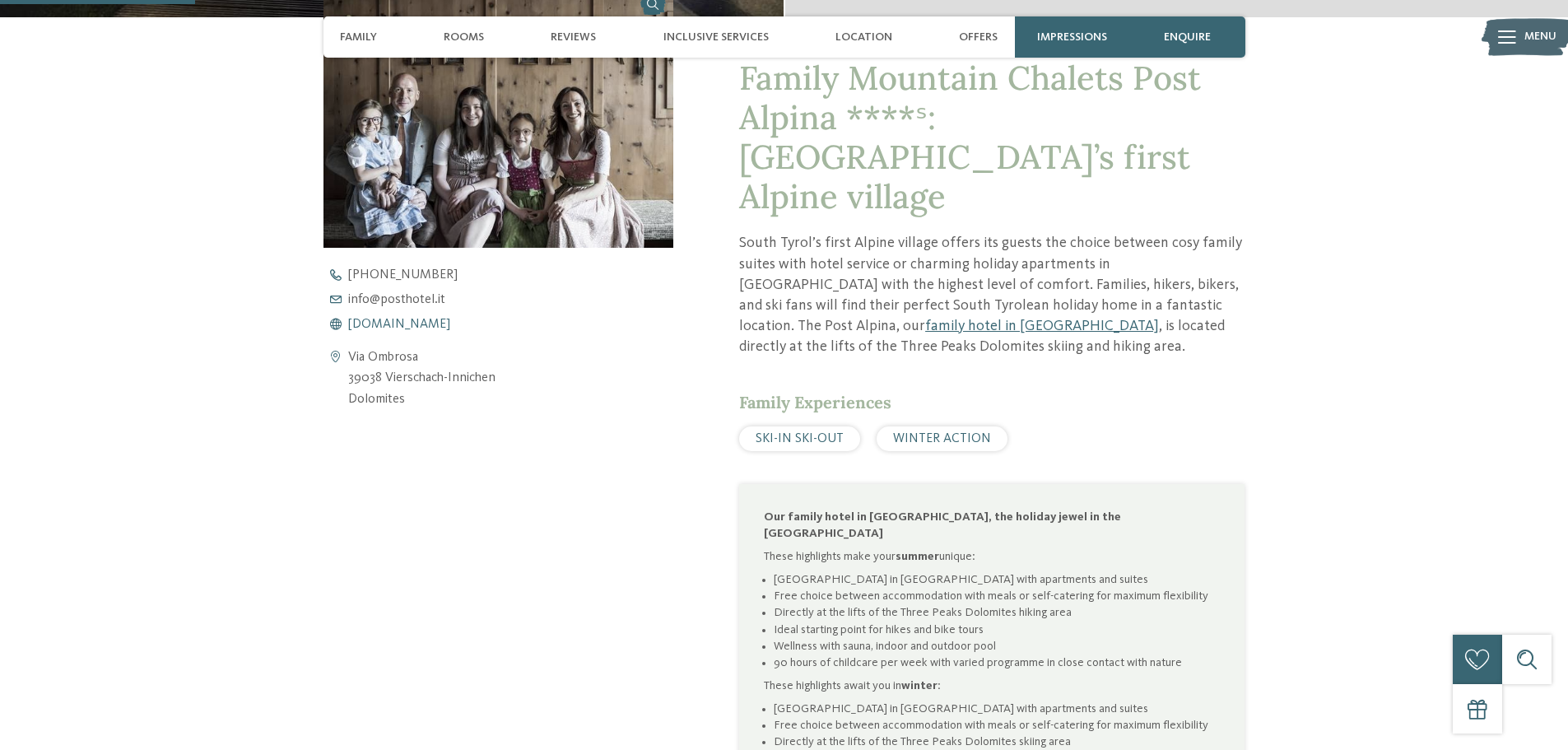
click at [385, 325] on span "www.postalpina.it" at bounding box center [399, 324] width 102 height 13
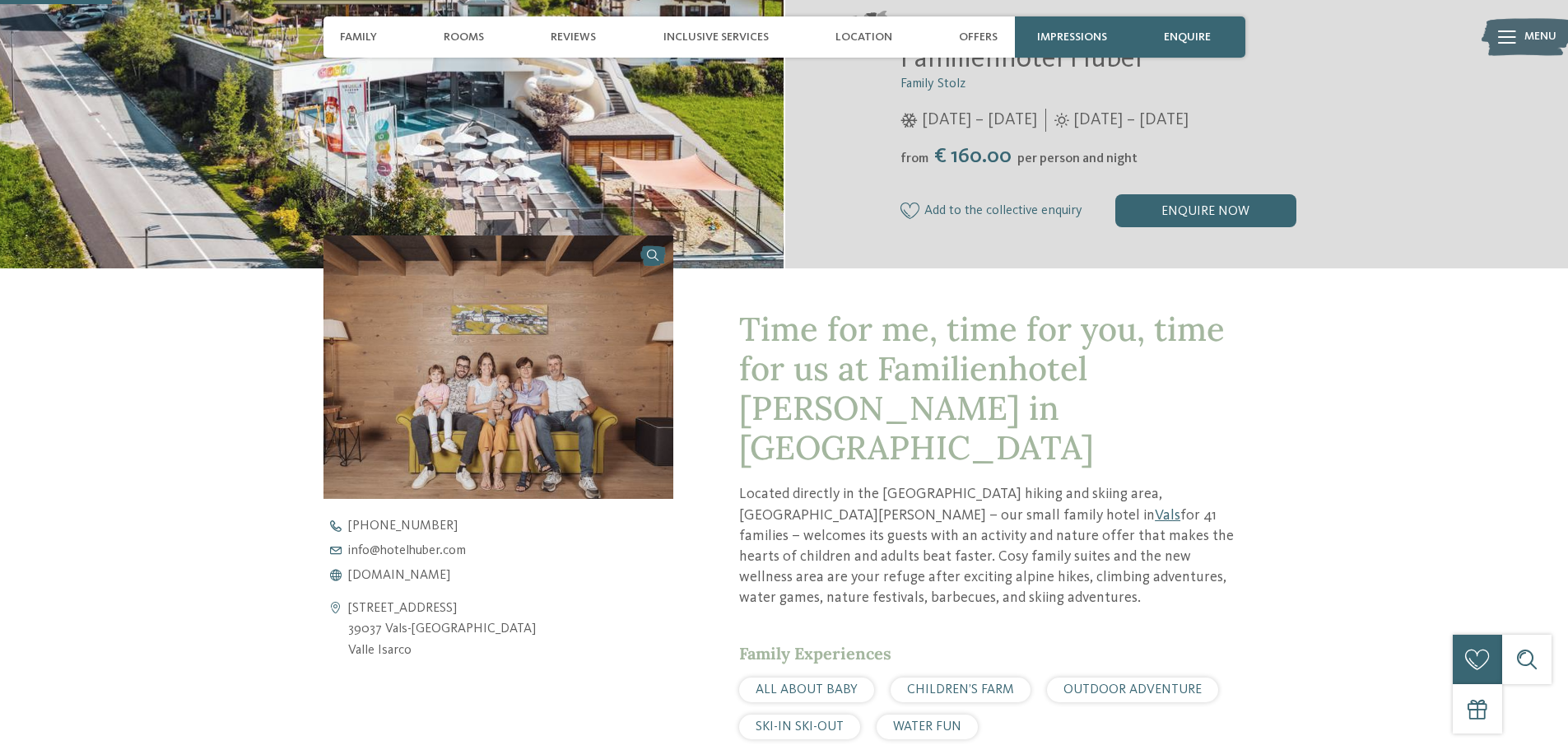
scroll to position [412, 0]
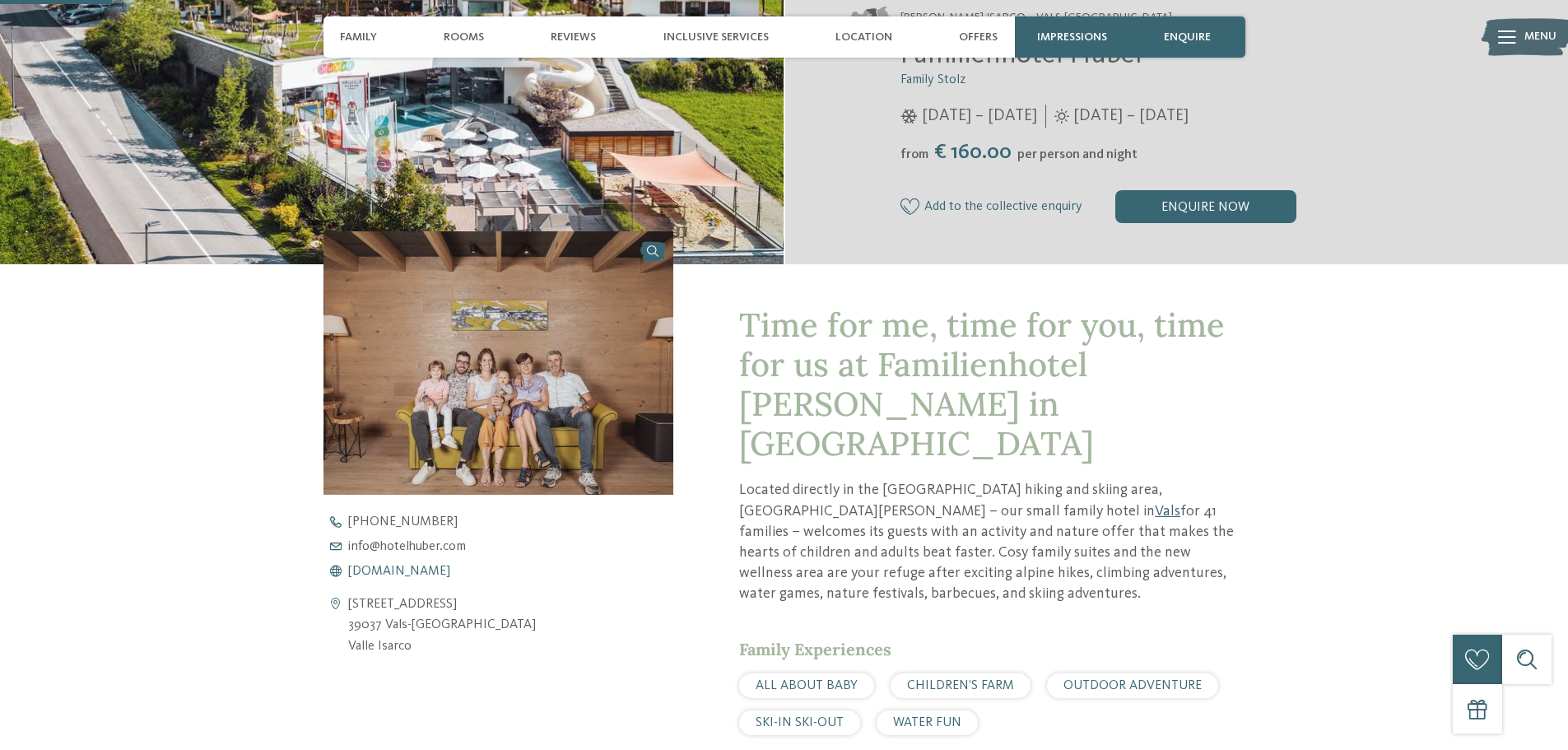
click at [425, 571] on span "www.hotelhuber.com" at bounding box center [399, 571] width 102 height 13
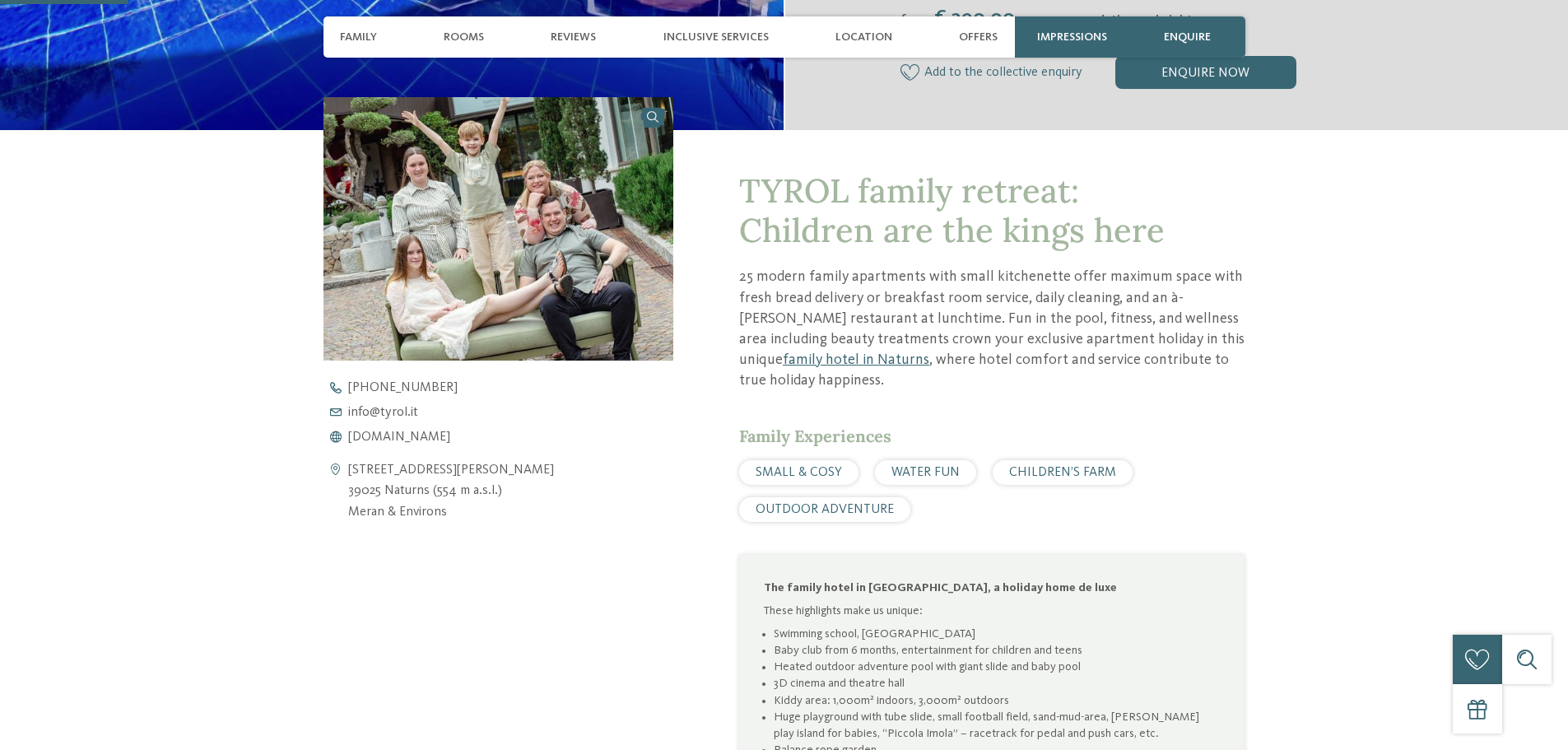
scroll to position [576, 0]
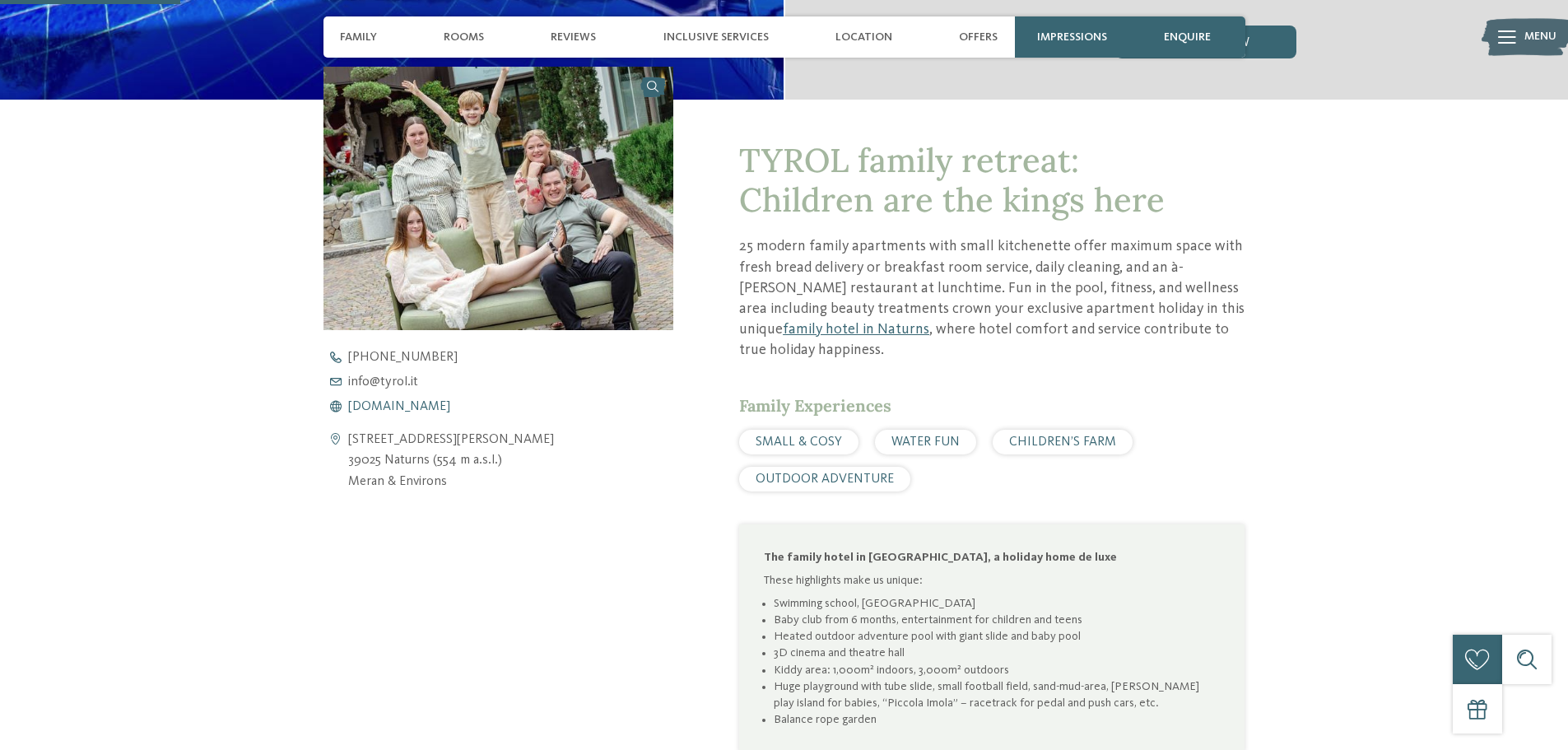
click at [390, 411] on span "www.tyrol.it" at bounding box center [399, 406] width 102 height 13
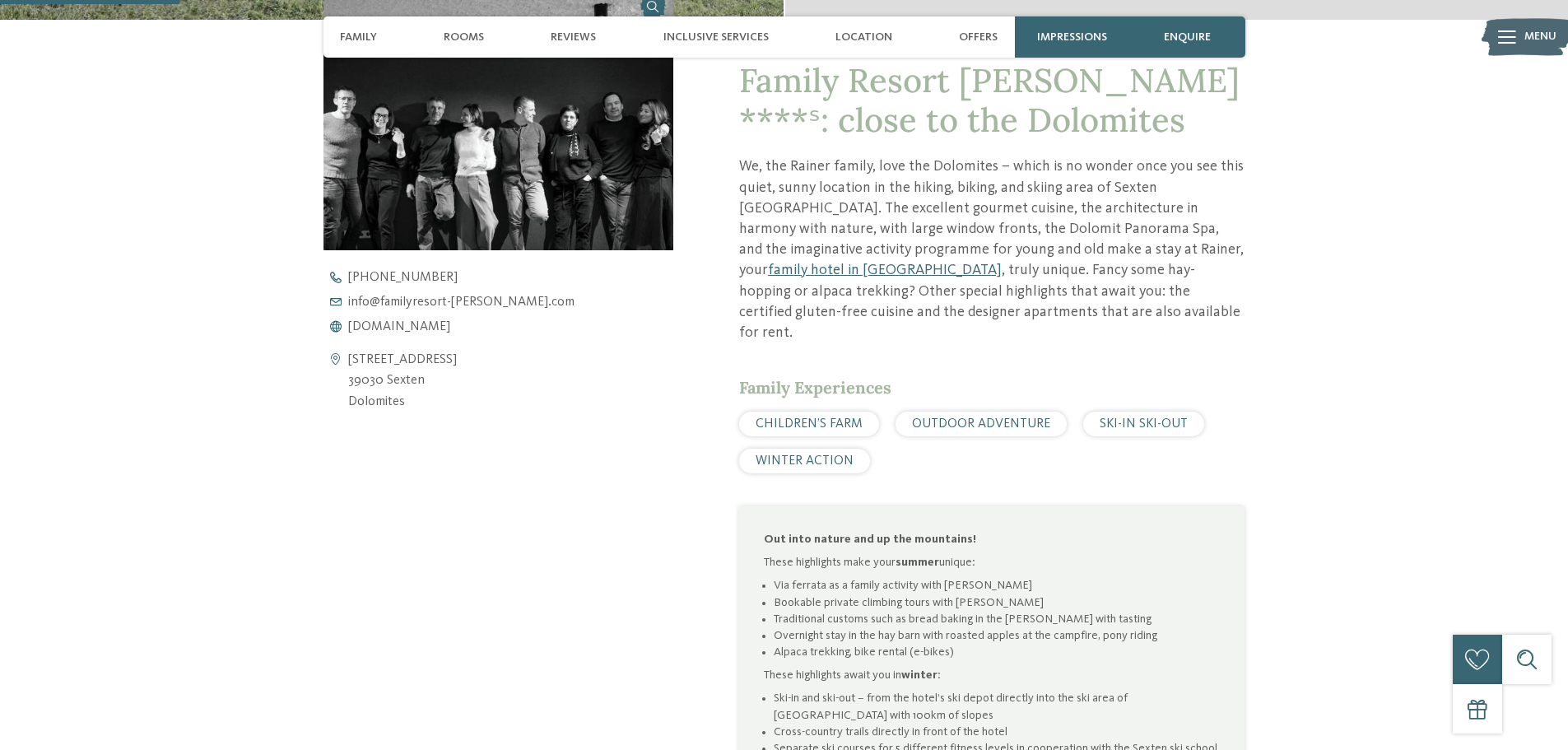
scroll to position [658, 0]
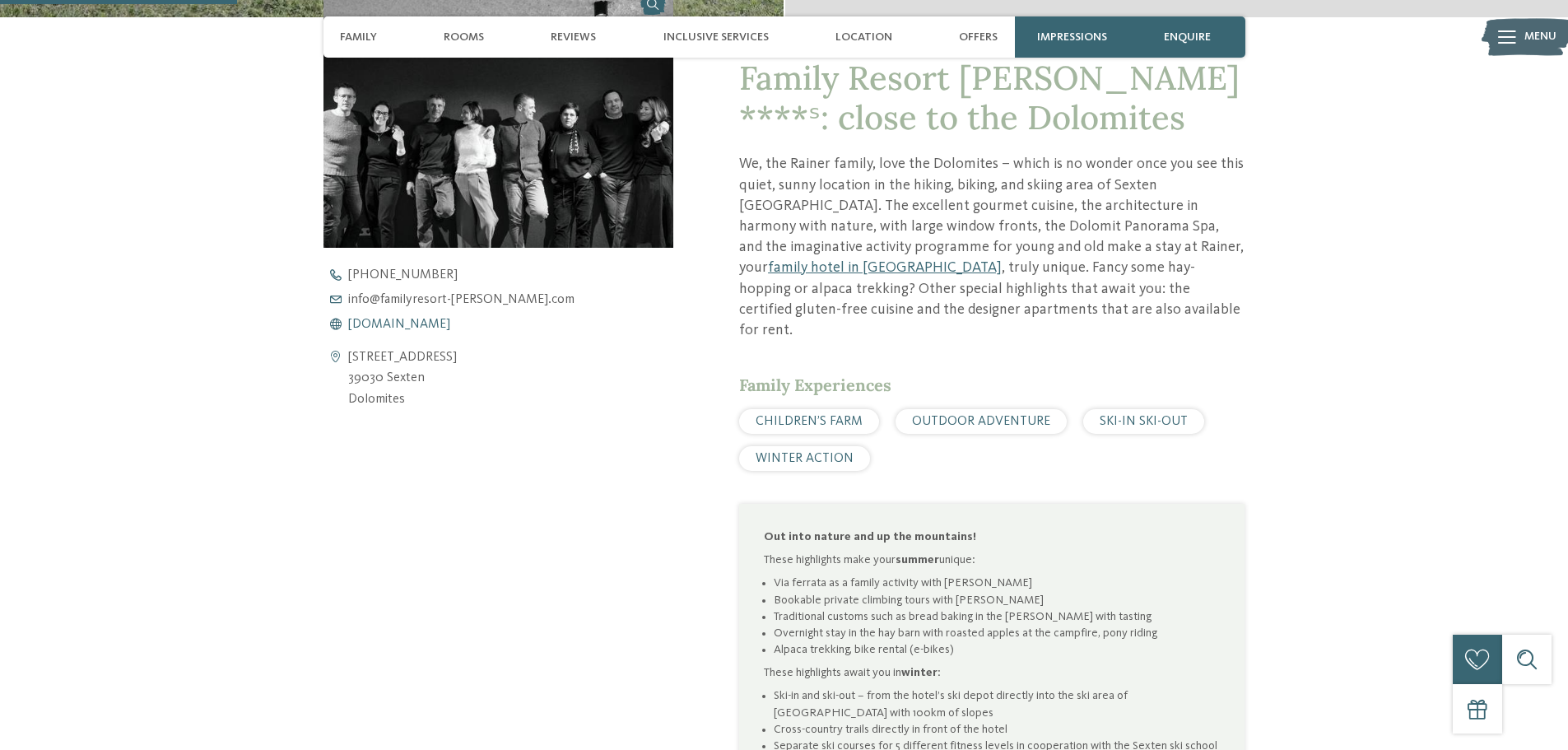
click at [417, 325] on span "www.familyresort-rainer.com" at bounding box center [399, 324] width 102 height 13
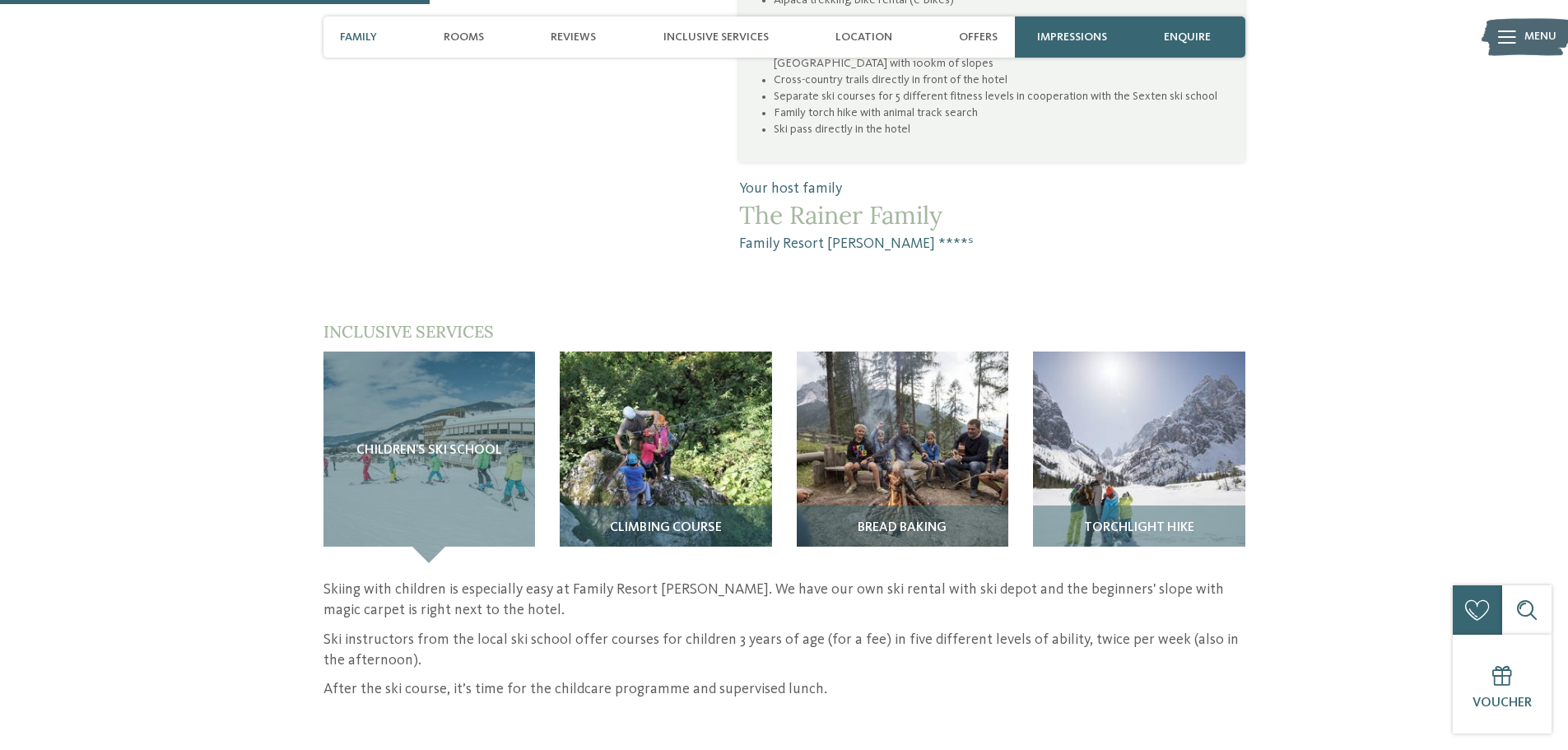
scroll to position [1317, 0]
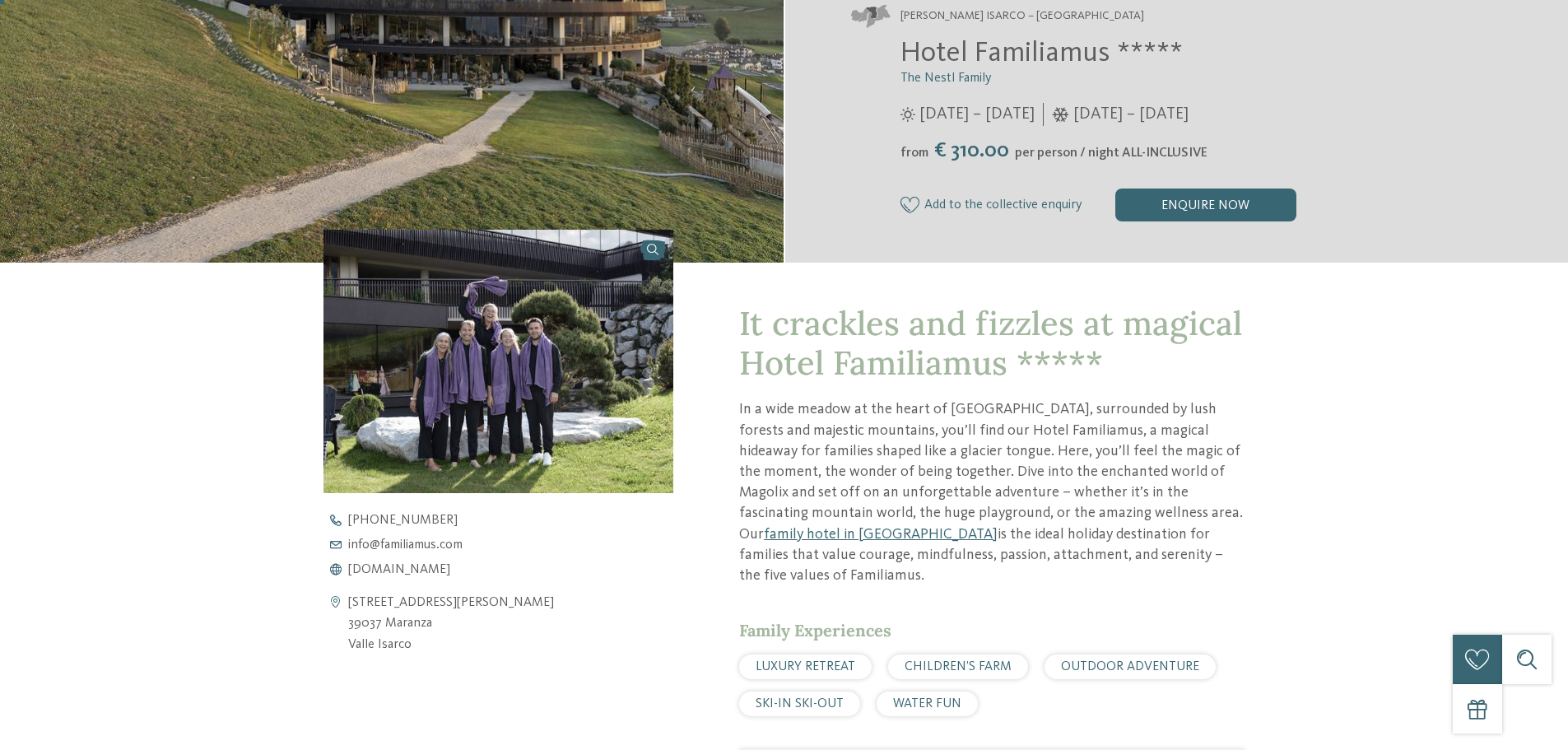
scroll to position [576, 0]
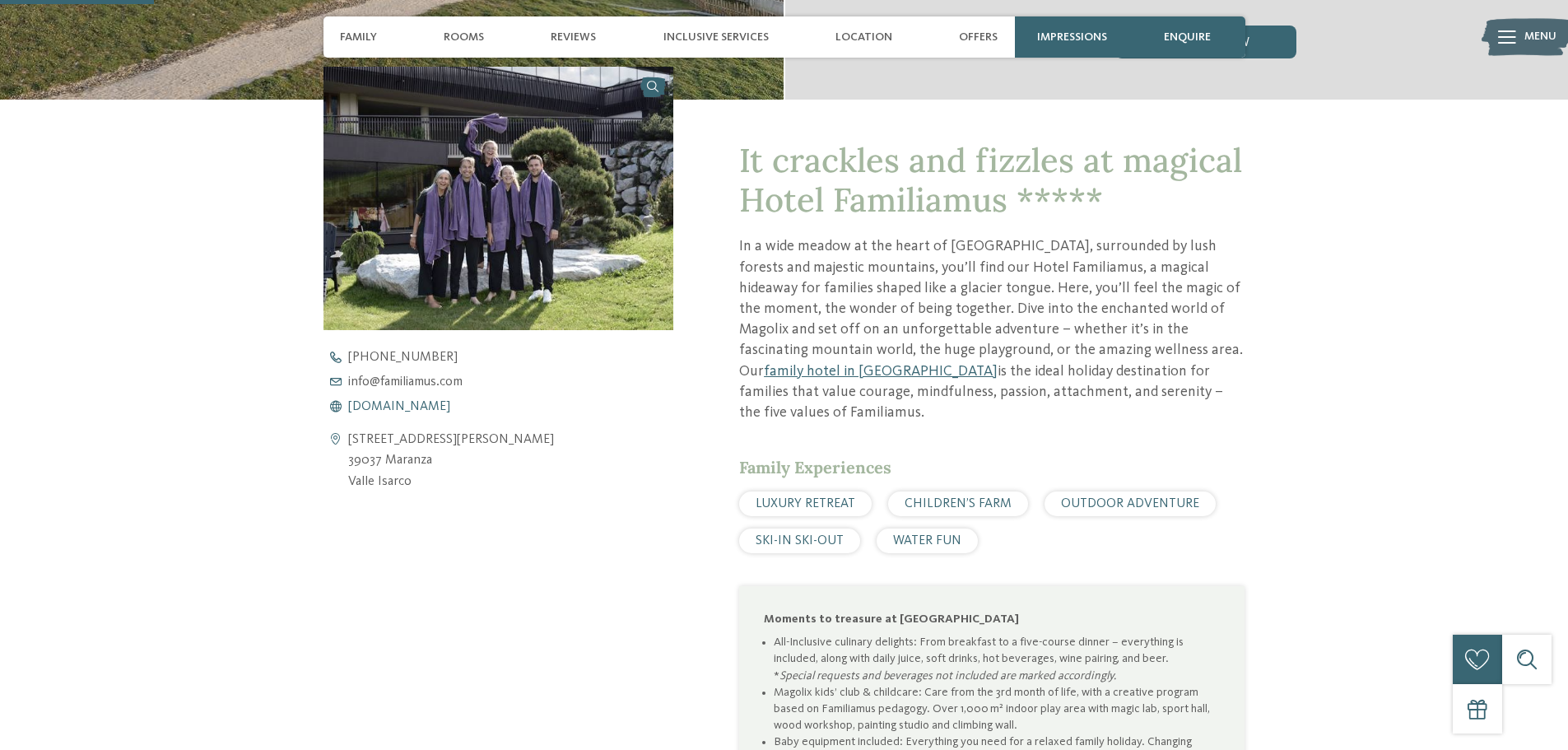
click at [402, 405] on span "[DOMAIN_NAME]" at bounding box center [399, 406] width 102 height 13
